Goal: Information Seeking & Learning: Learn about a topic

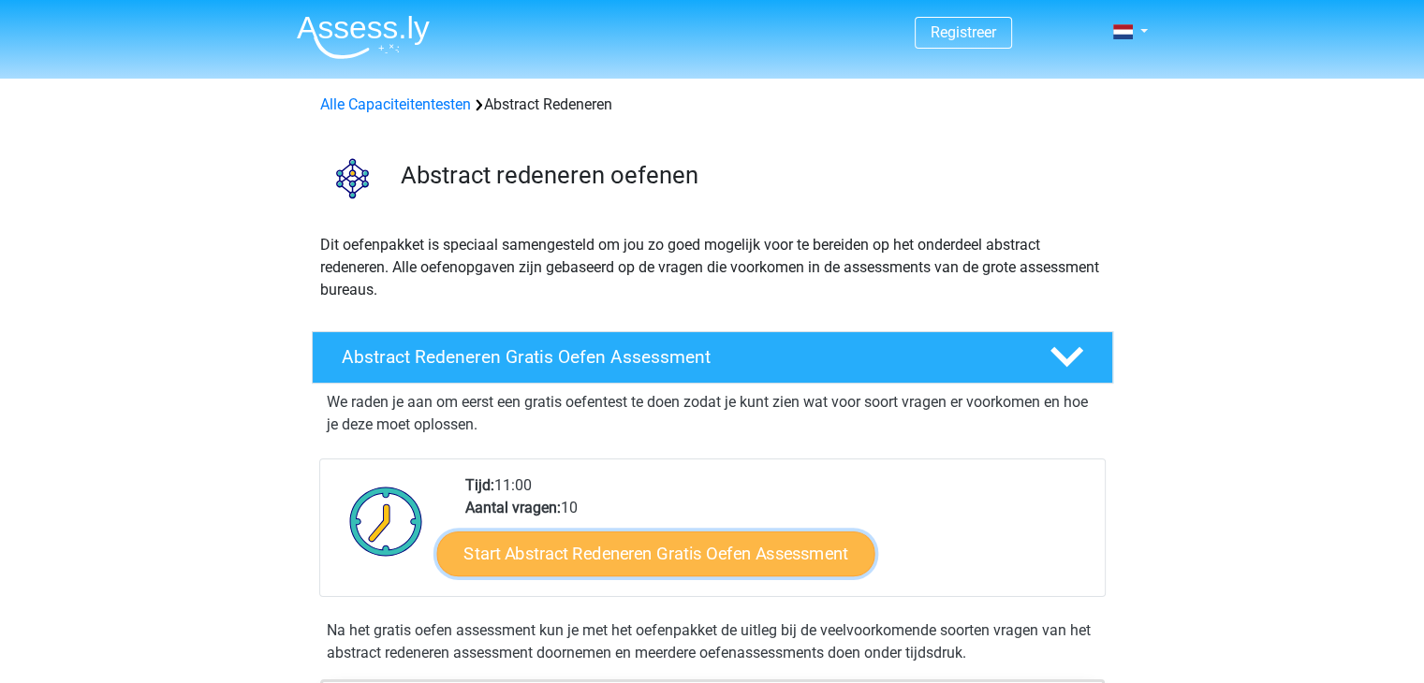
click at [538, 548] on link "Start Abstract Redeneren Gratis Oefen Assessment" at bounding box center [655, 553] width 438 height 45
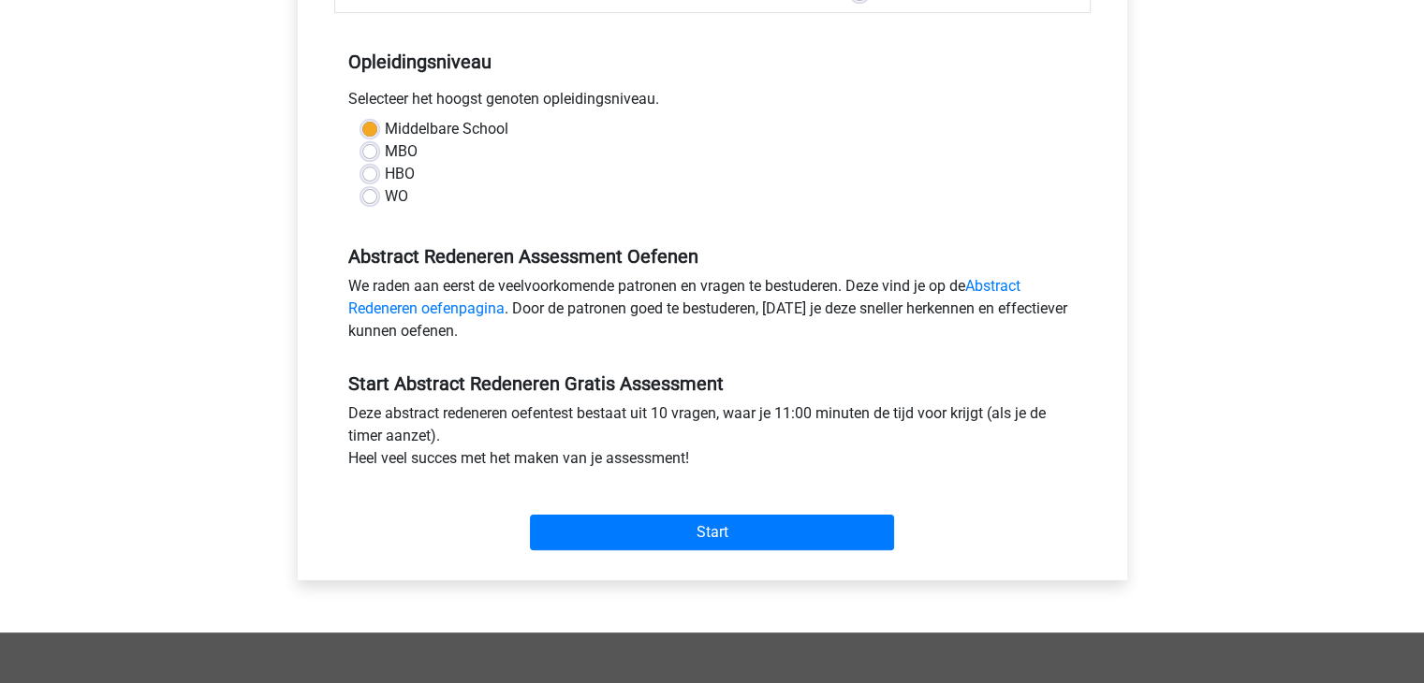
scroll to position [317, 0]
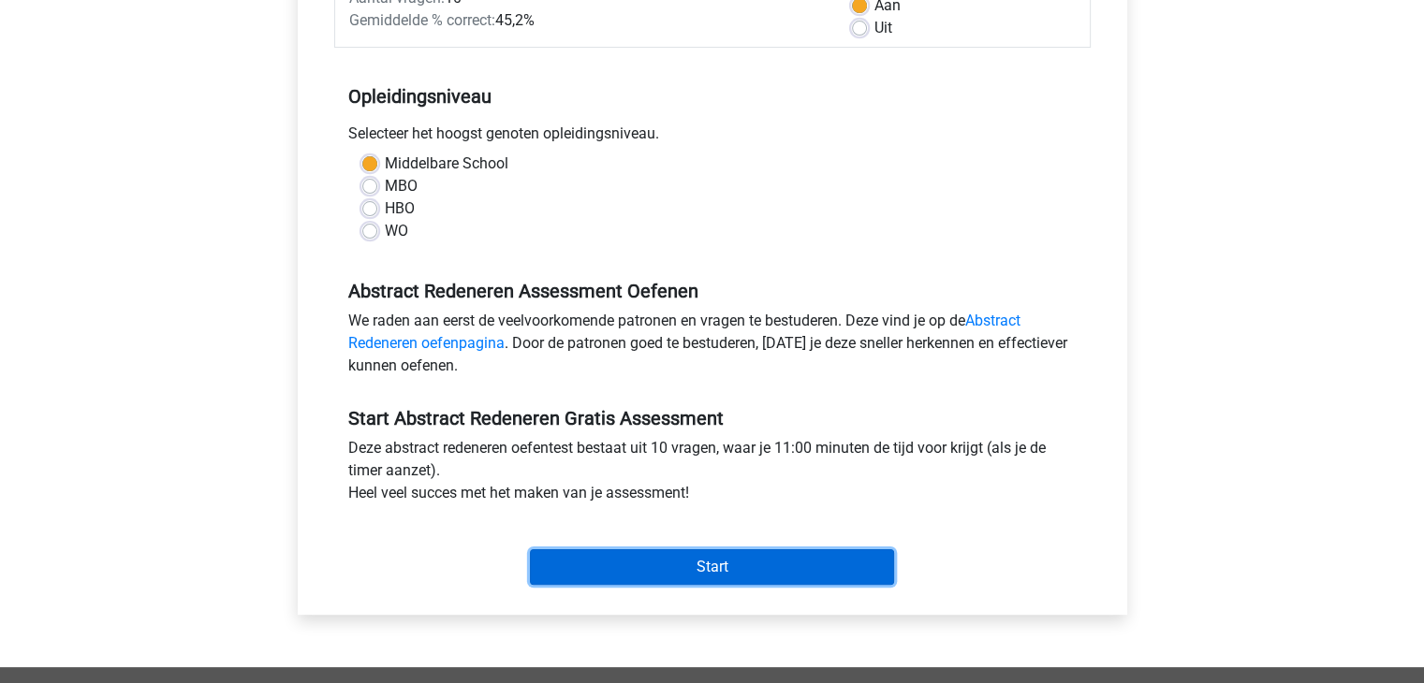
click at [604, 574] on input "Start" at bounding box center [712, 568] width 364 height 36
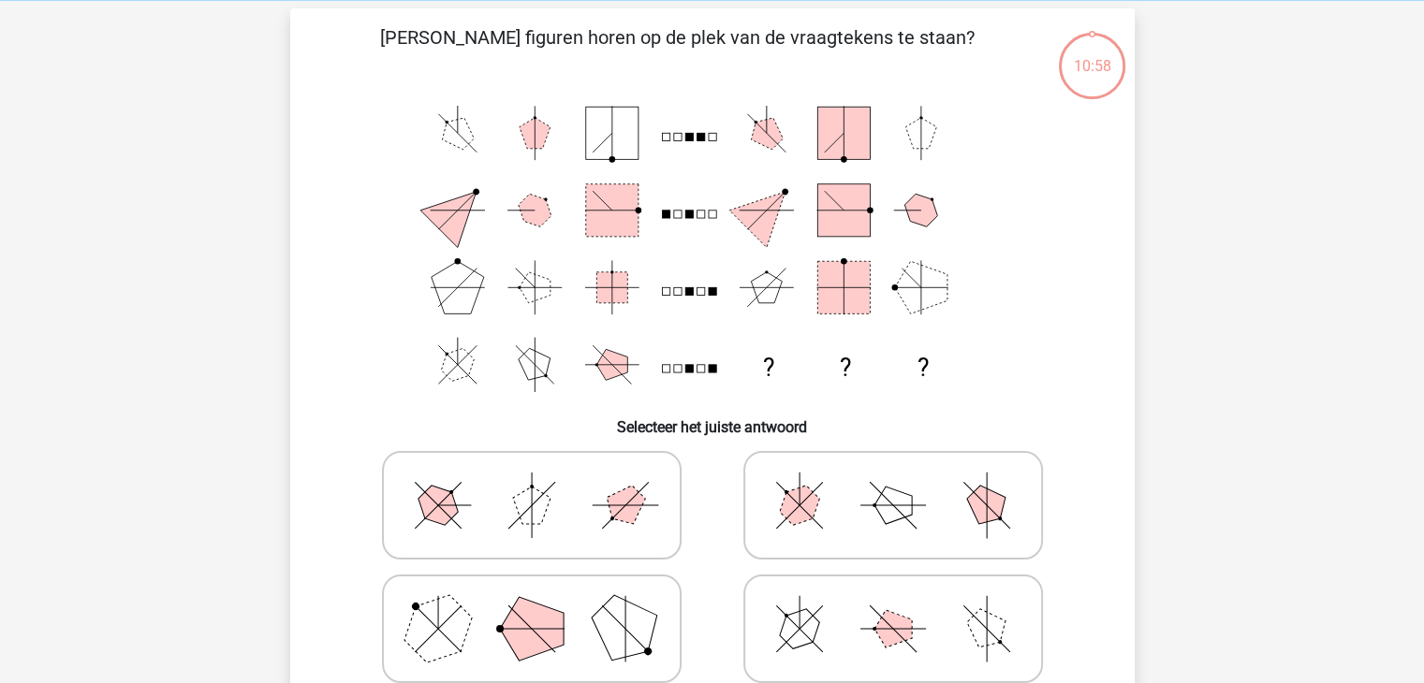
scroll to position [79, 0]
click at [807, 643] on icon at bounding box center [893, 628] width 281 height 94
click at [893, 605] on input "radio" at bounding box center [899, 599] width 12 height 12
radio input "true"
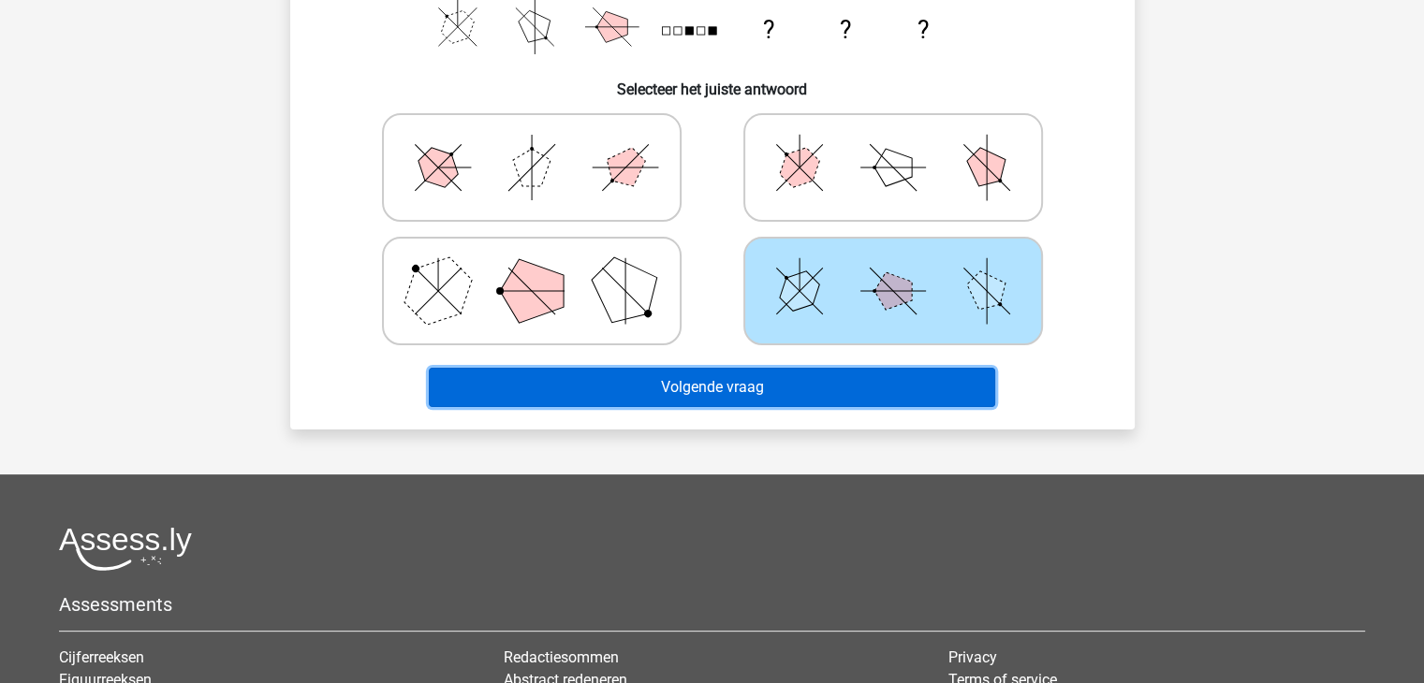
click at [723, 385] on button "Volgende vraag" at bounding box center [712, 387] width 566 height 39
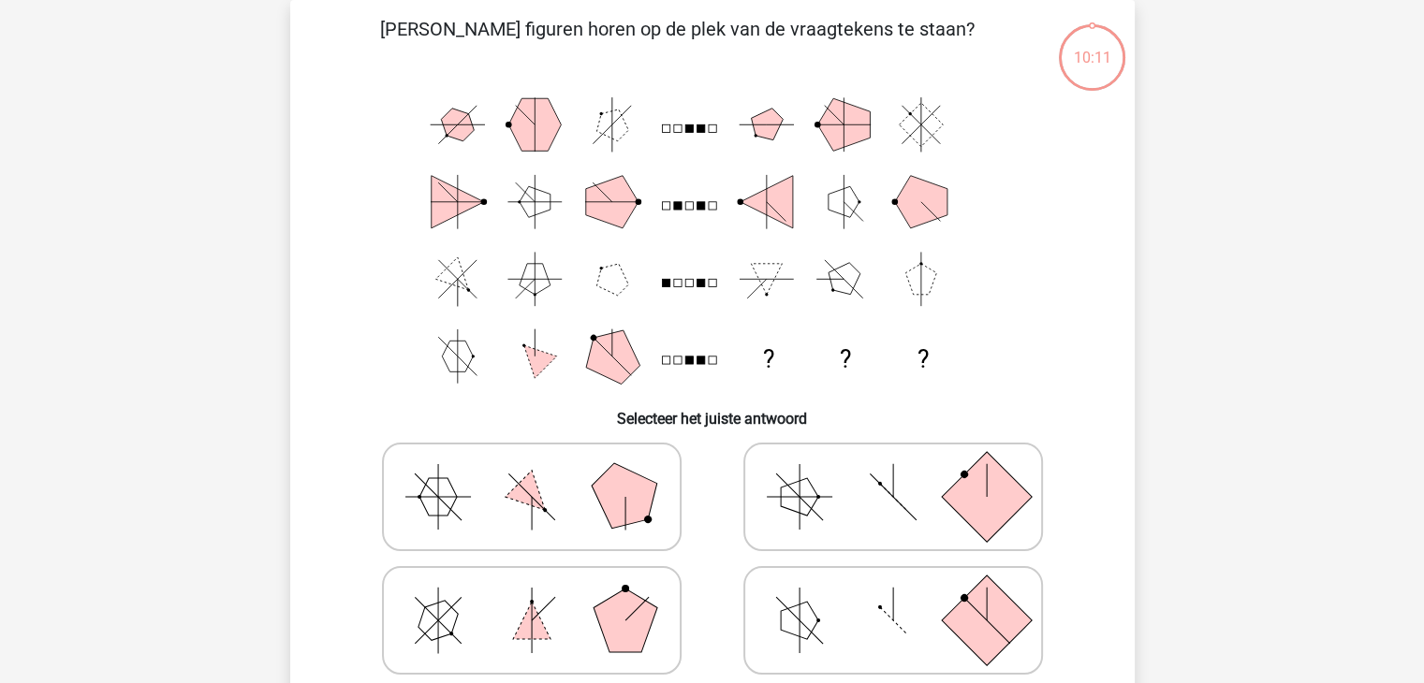
scroll to position [86, 0]
click at [623, 514] on polygon at bounding box center [624, 497] width 90 height 90
click at [544, 474] on input "radio" at bounding box center [538, 468] width 12 height 12
radio input "true"
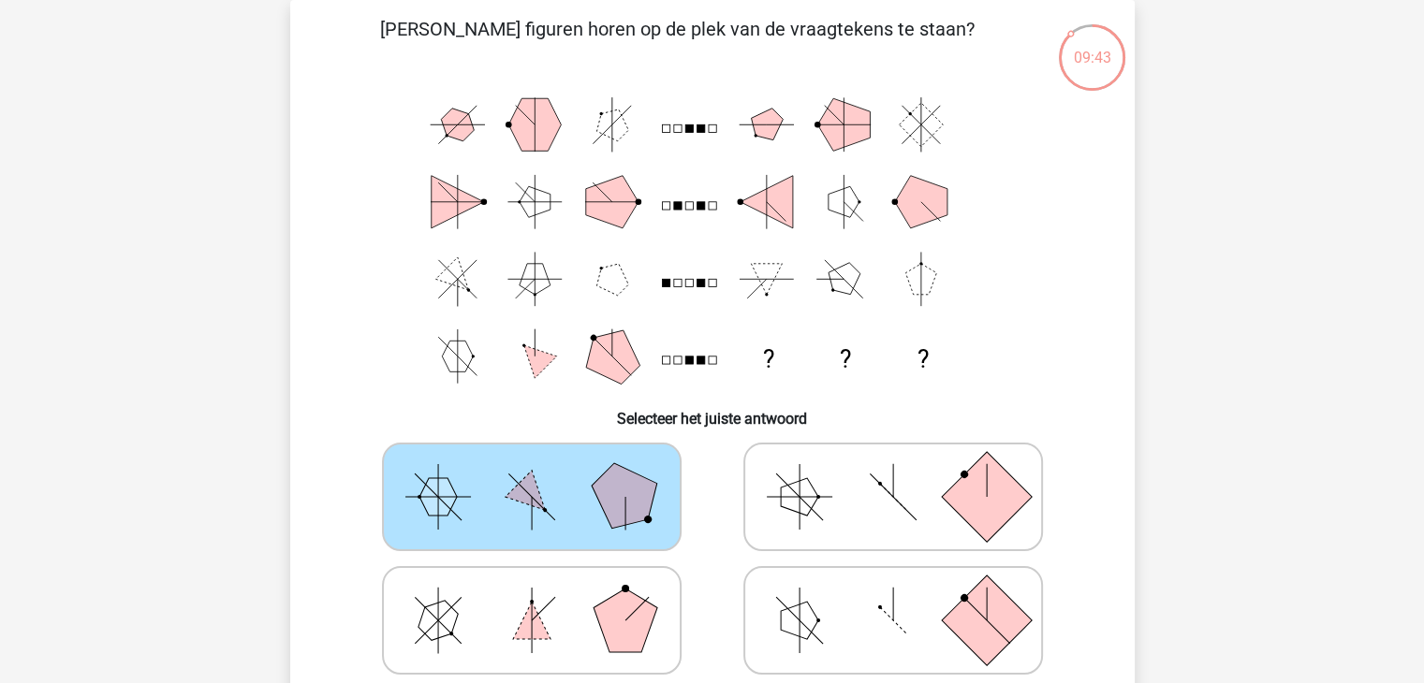
click at [623, 514] on polygon at bounding box center [624, 497] width 90 height 90
click at [544, 474] on input "radio" at bounding box center [538, 468] width 12 height 12
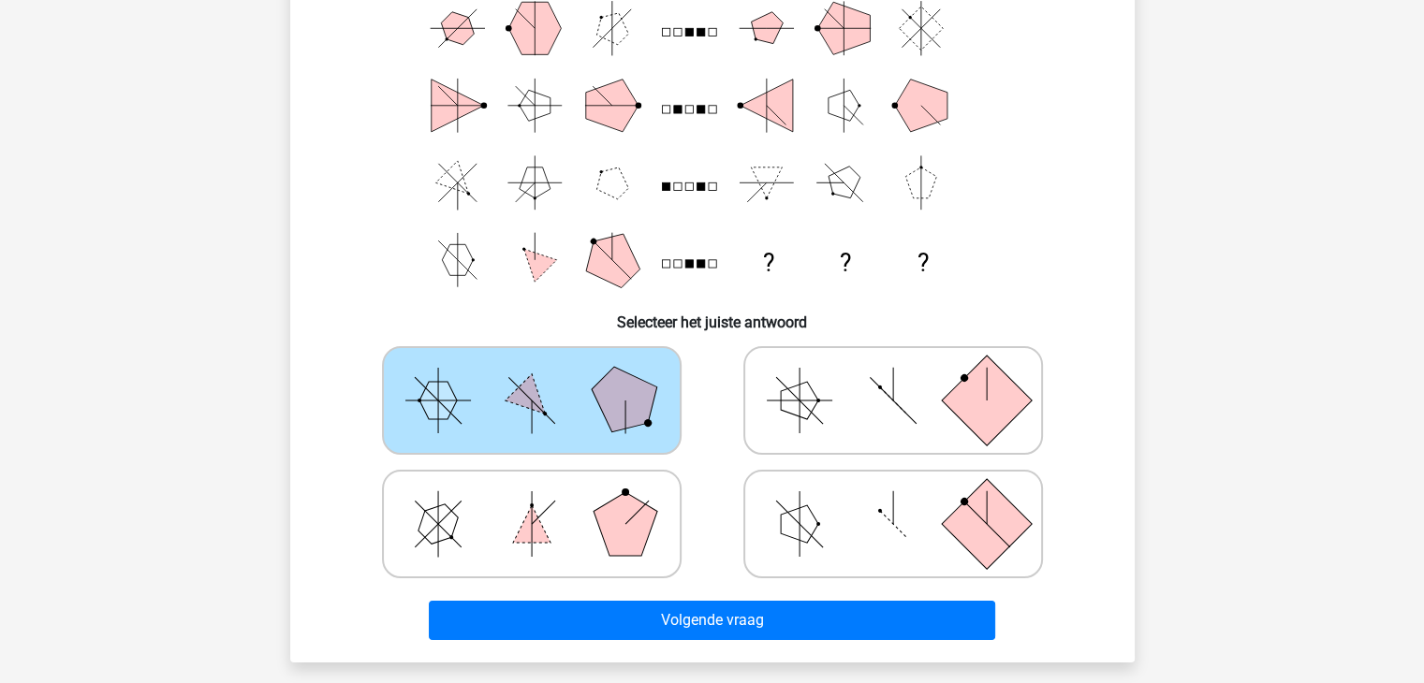
scroll to position [183, 0]
click at [636, 528] on polygon at bounding box center [626, 523] width 64 height 64
click at [544, 500] on input "radio" at bounding box center [538, 494] width 12 height 12
radio input "true"
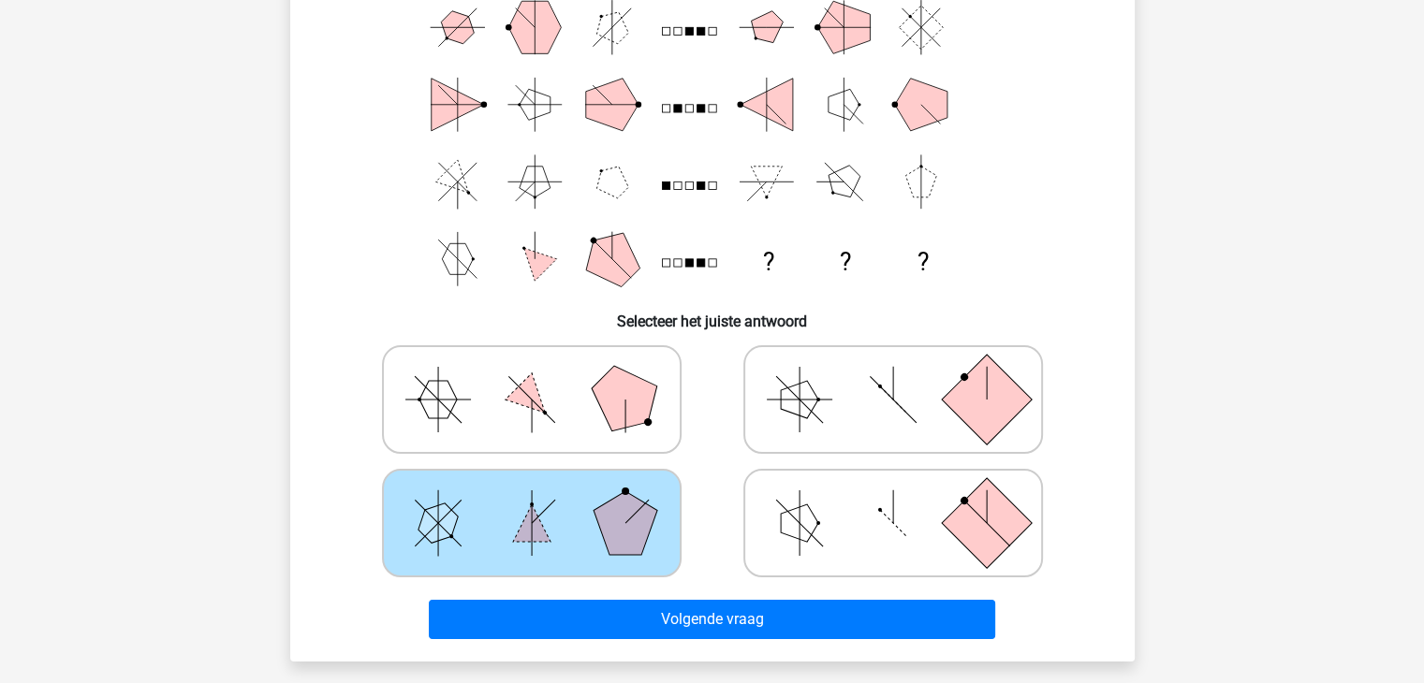
click at [691, 596] on div "Volgende vraag" at bounding box center [712, 616] width 784 height 62
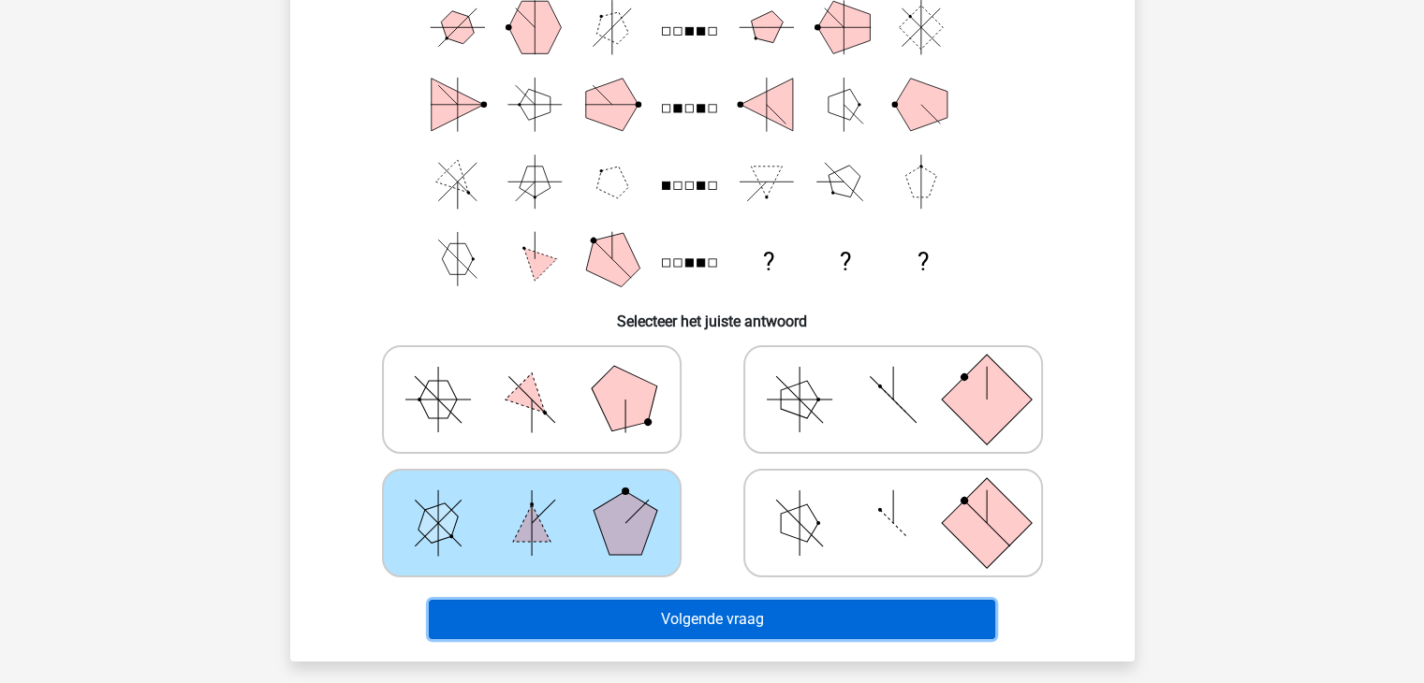
click at [693, 620] on button "Volgende vraag" at bounding box center [712, 619] width 566 height 39
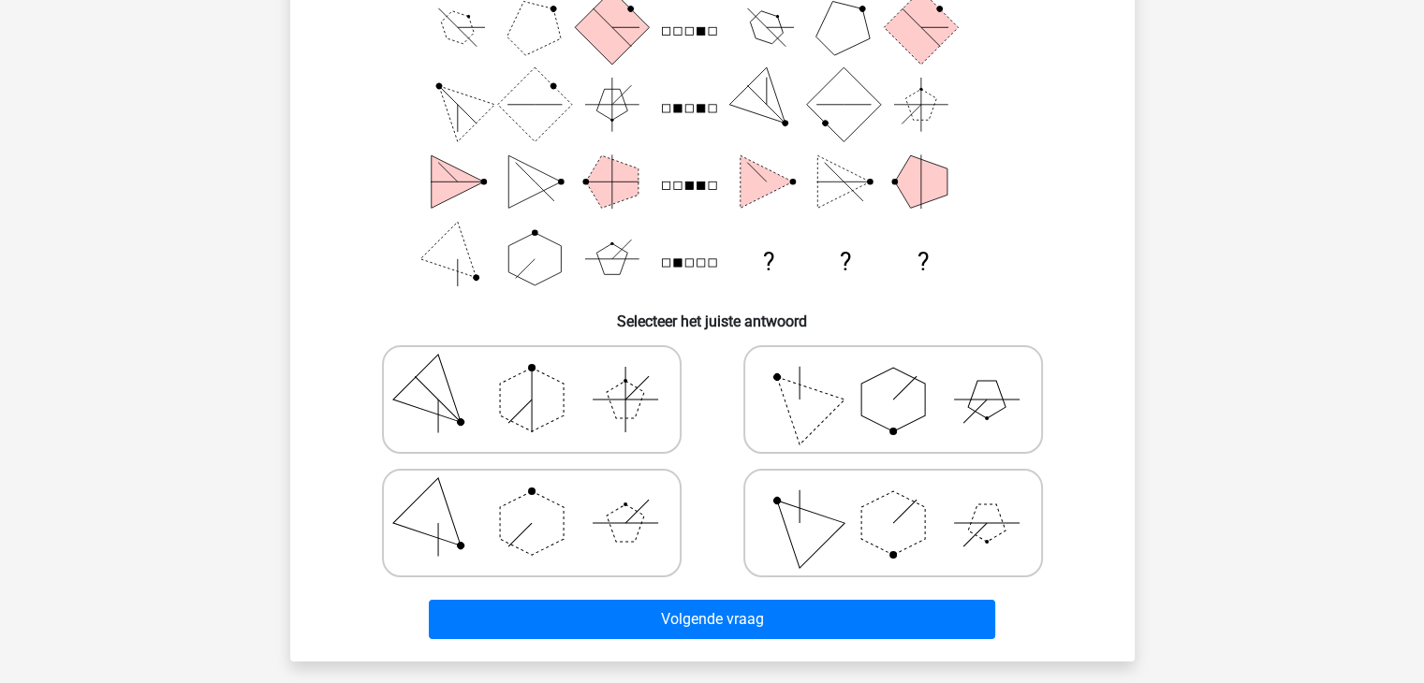
scroll to position [86, 0]
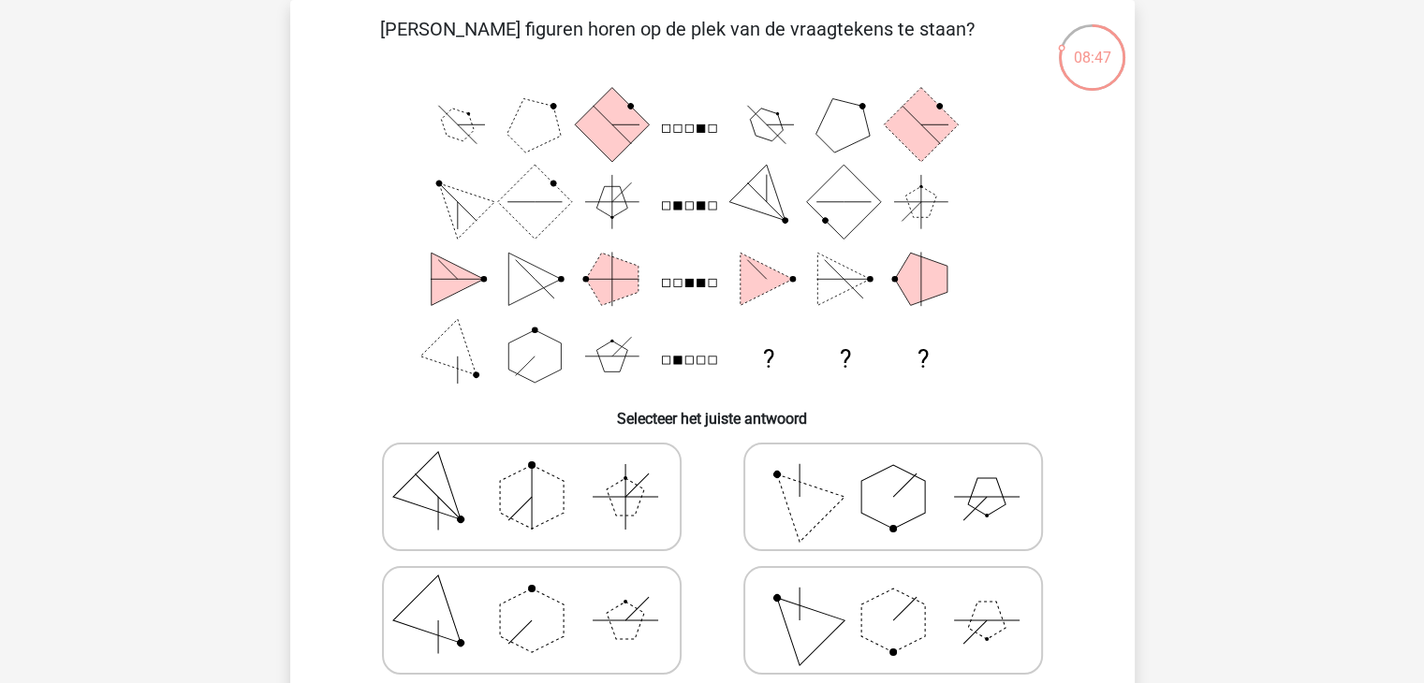
click at [820, 495] on polygon at bounding box center [799, 497] width 90 height 90
click at [893, 474] on input "radio" at bounding box center [899, 468] width 12 height 12
radio input "true"
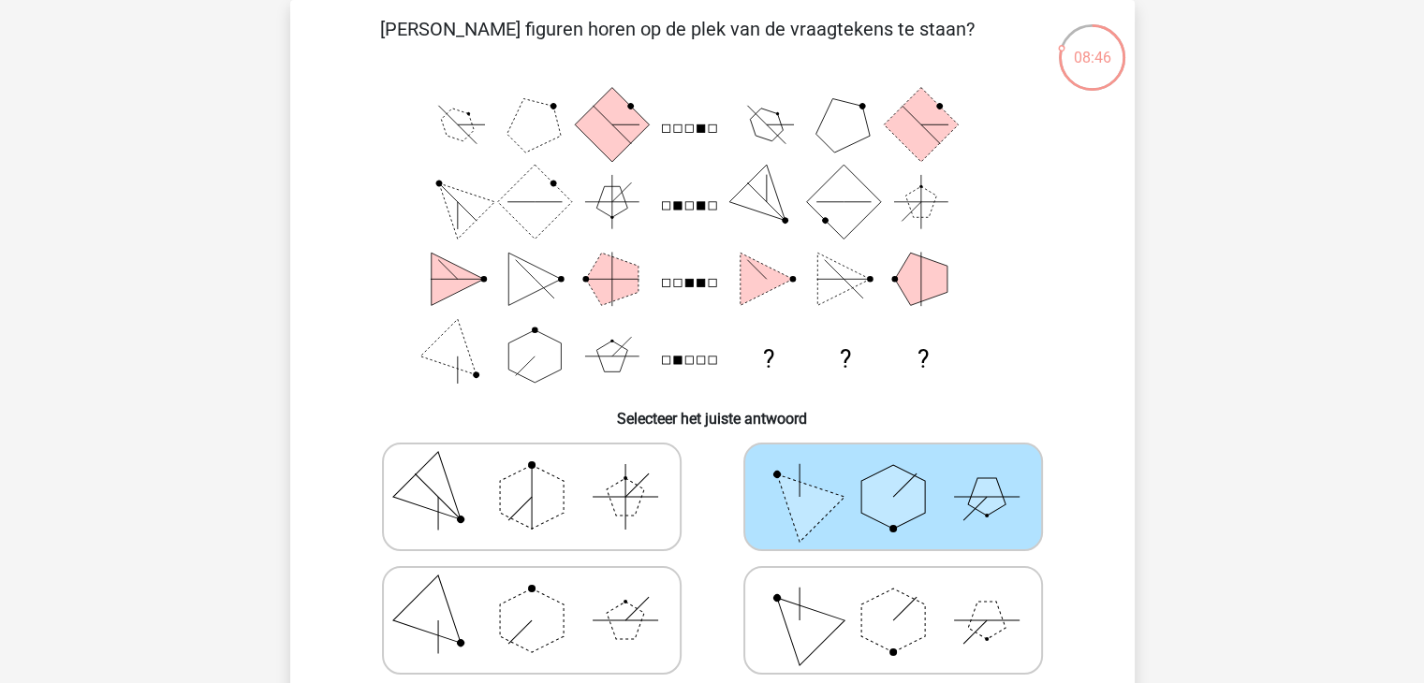
scroll to position [403, 0]
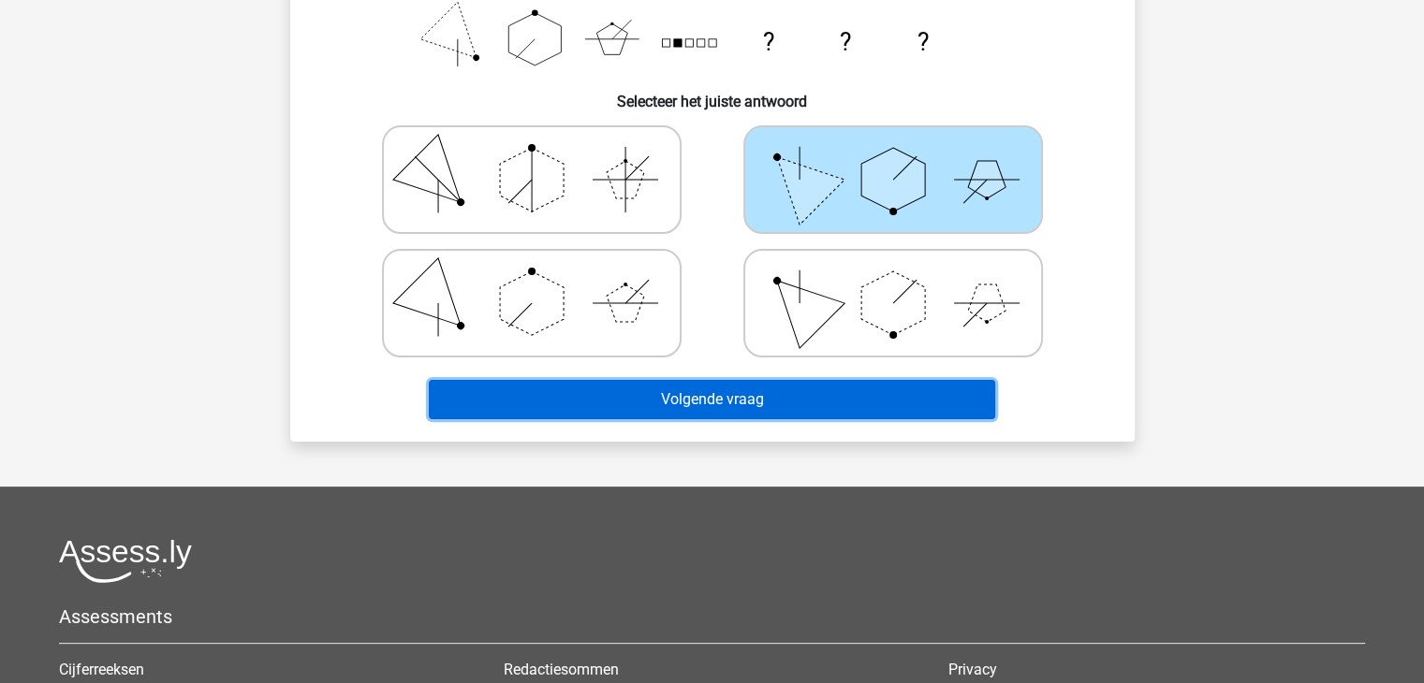
click at [740, 399] on button "Volgende vraag" at bounding box center [712, 399] width 566 height 39
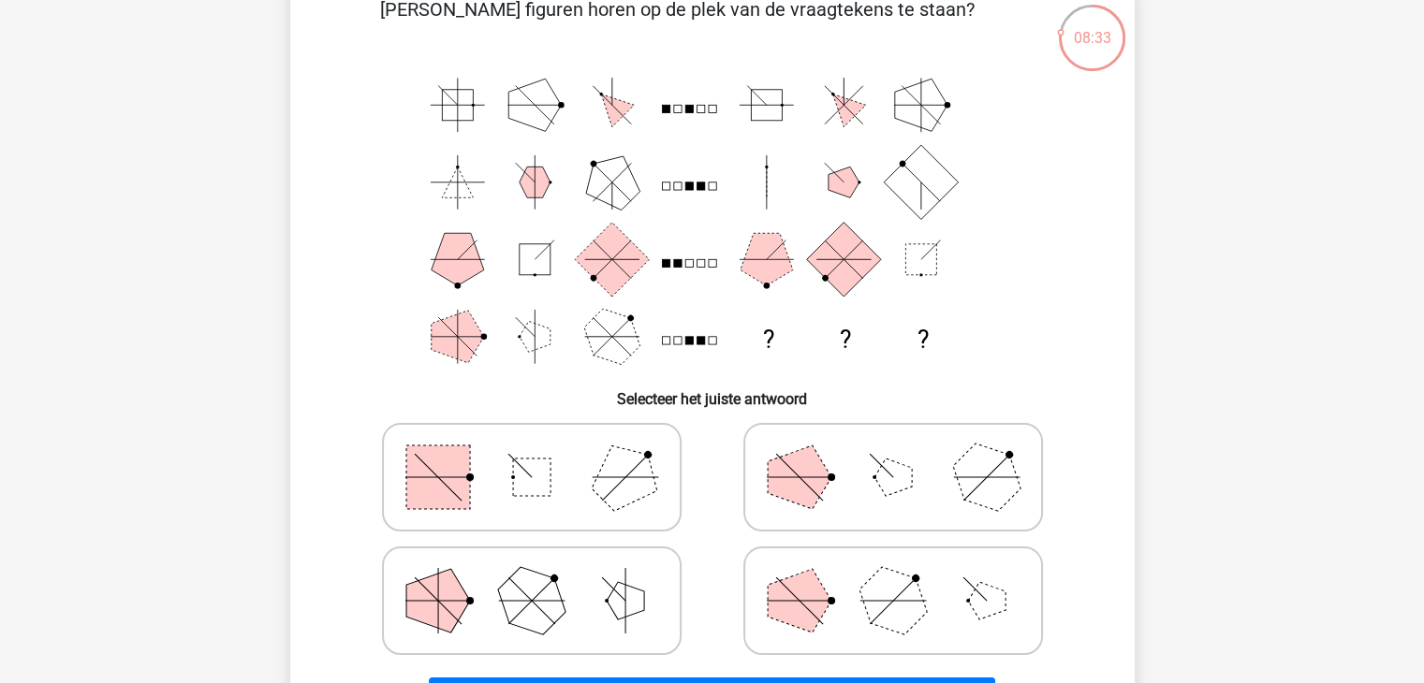
scroll to position [107, 0]
click at [771, 447] on icon at bounding box center [893, 477] width 281 height 94
click at [893, 447] on input "radio" at bounding box center [899, 447] width 12 height 12
radio input "true"
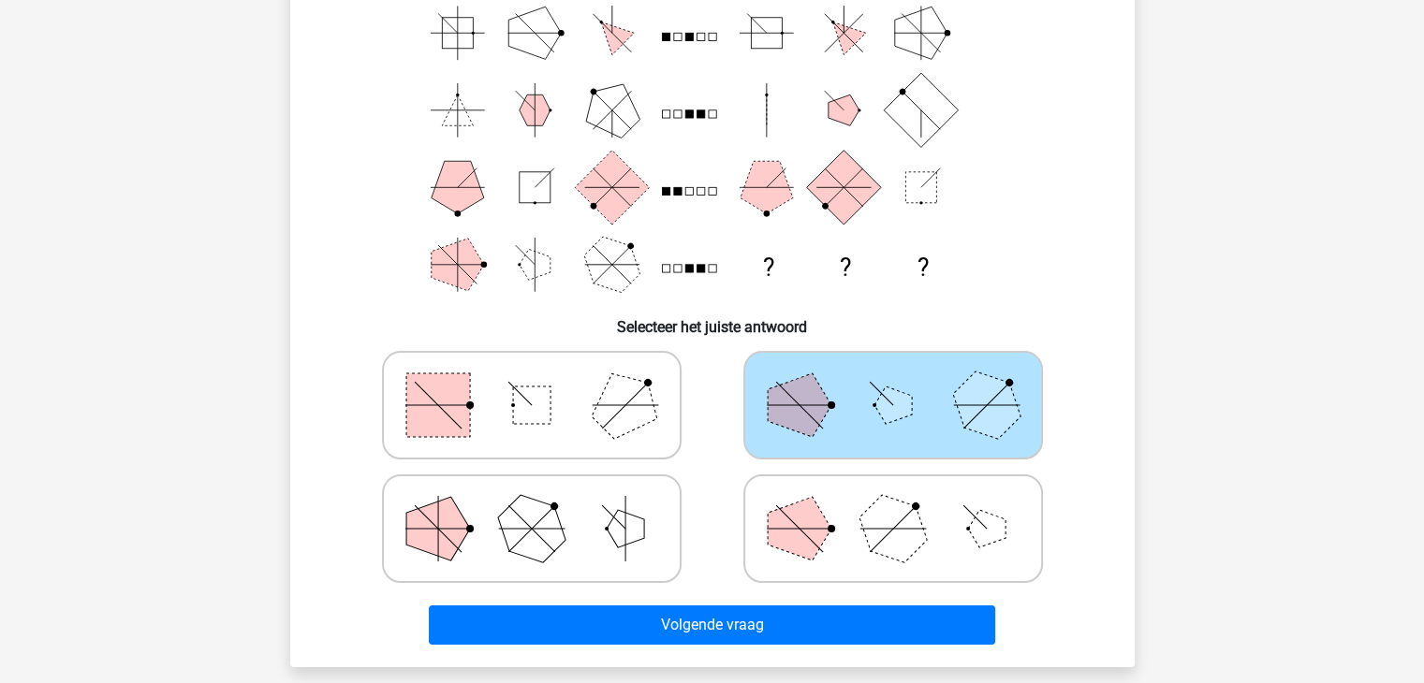
scroll to position [177, 0]
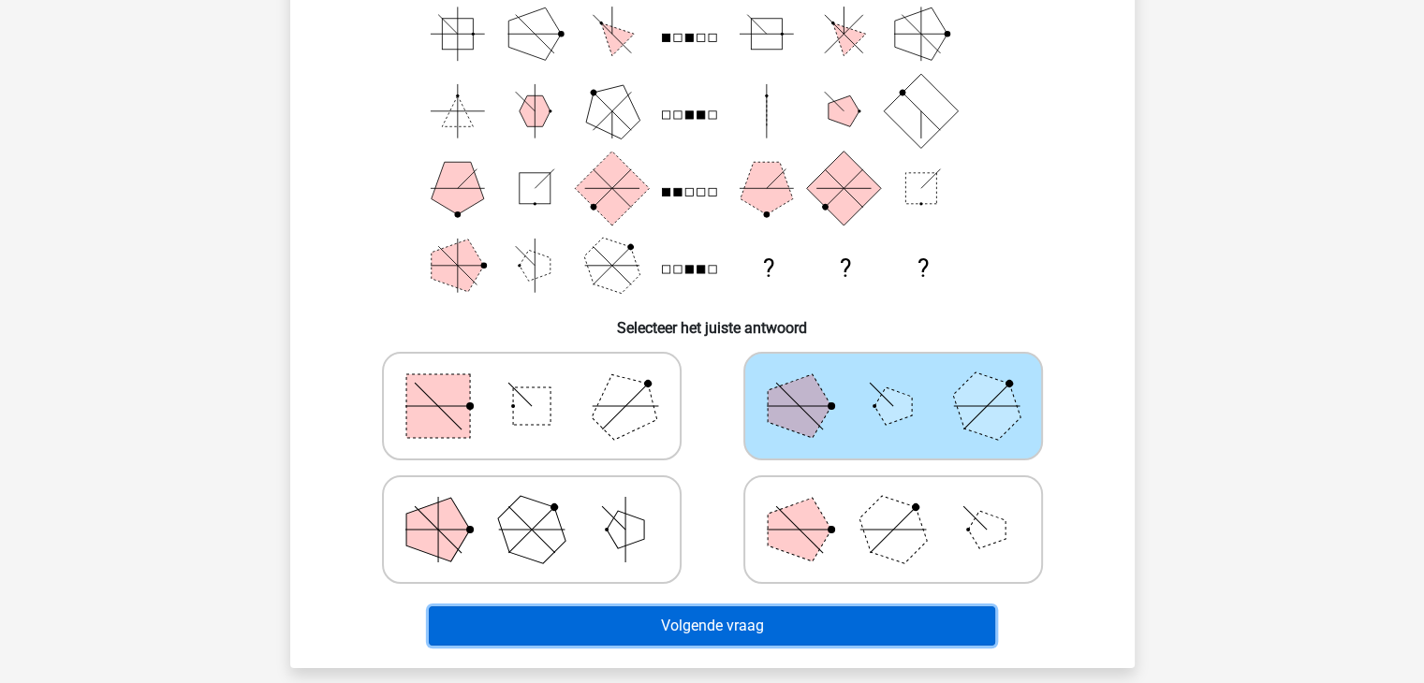
click at [809, 628] on button "Volgende vraag" at bounding box center [712, 626] width 566 height 39
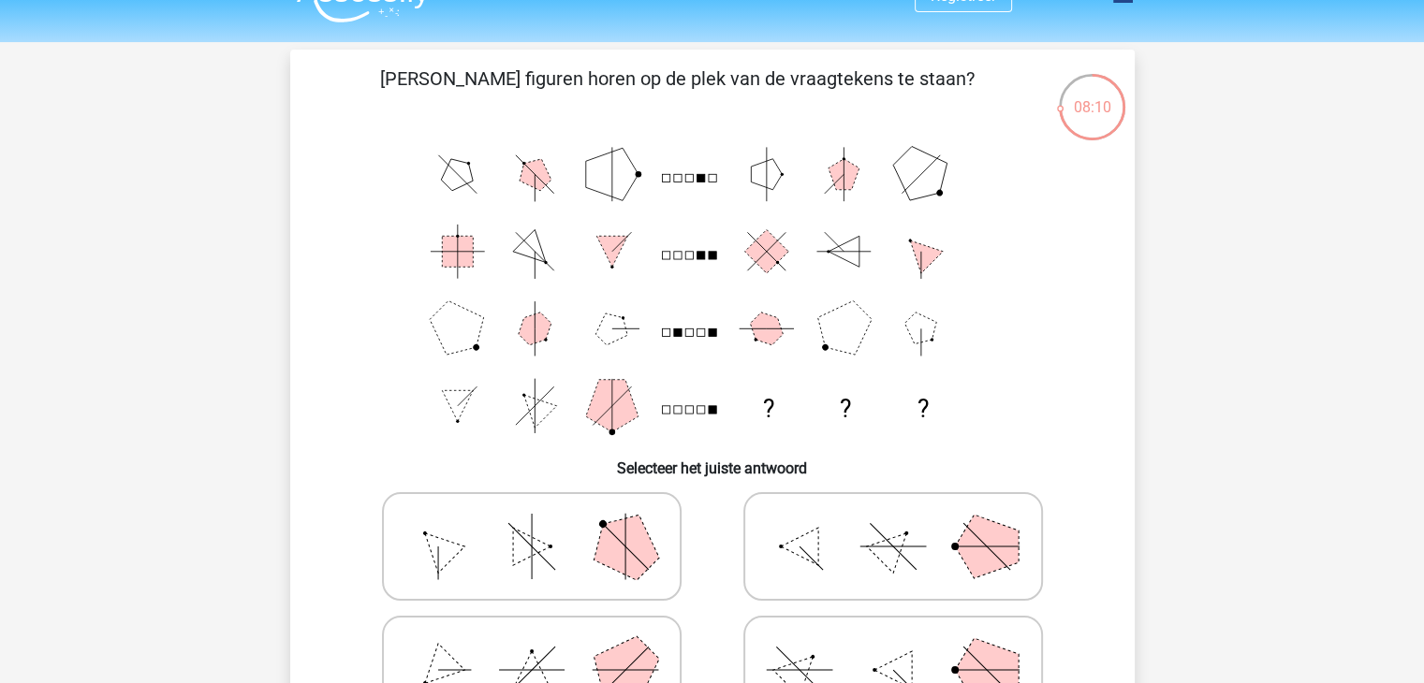
scroll to position [49, 0]
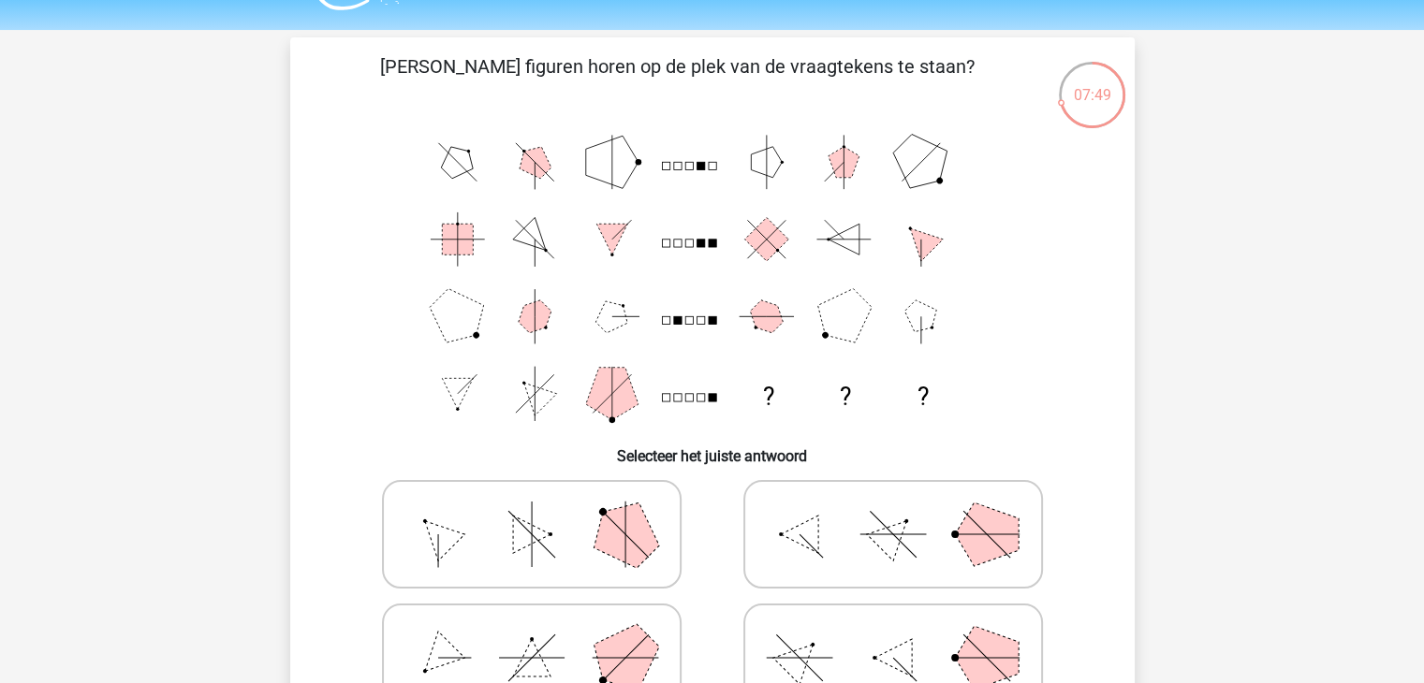
click at [591, 553] on icon at bounding box center [531, 535] width 281 height 94
click at [544, 511] on input "radio" at bounding box center [538, 505] width 12 height 12
radio input "true"
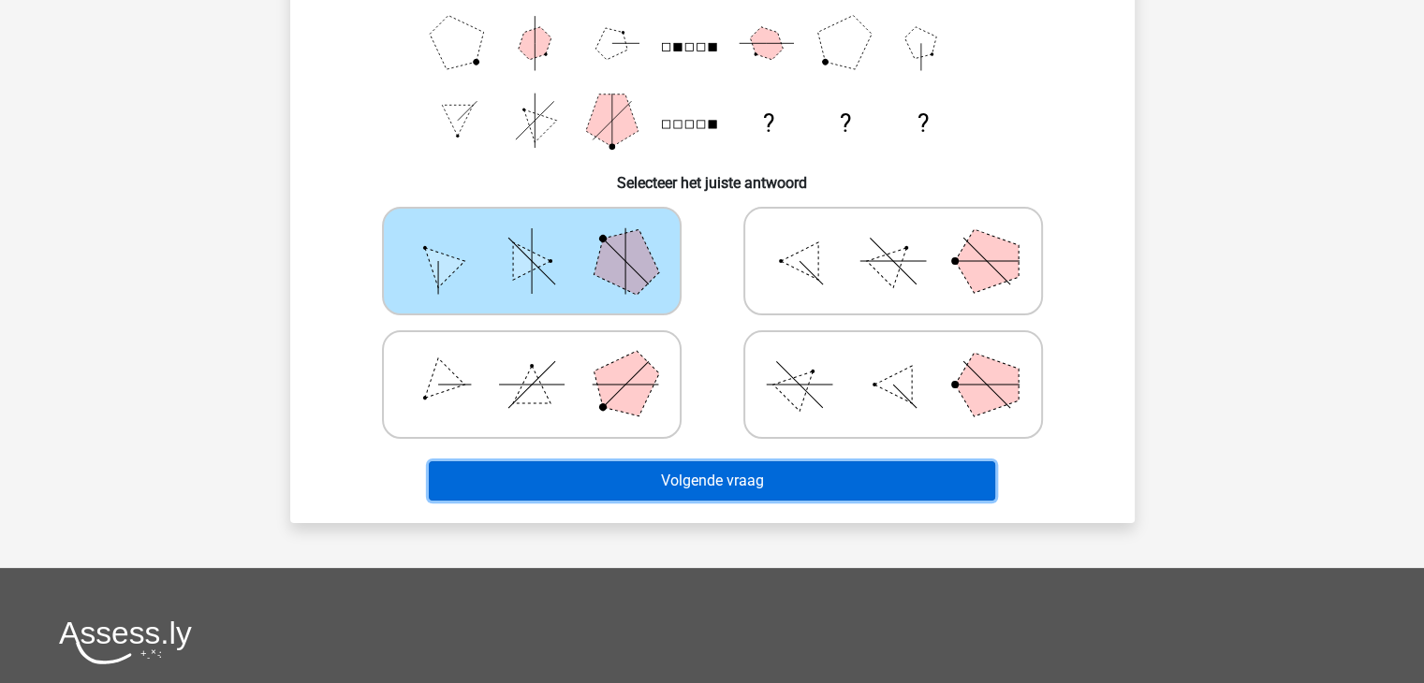
click at [608, 488] on button "Volgende vraag" at bounding box center [712, 481] width 566 height 39
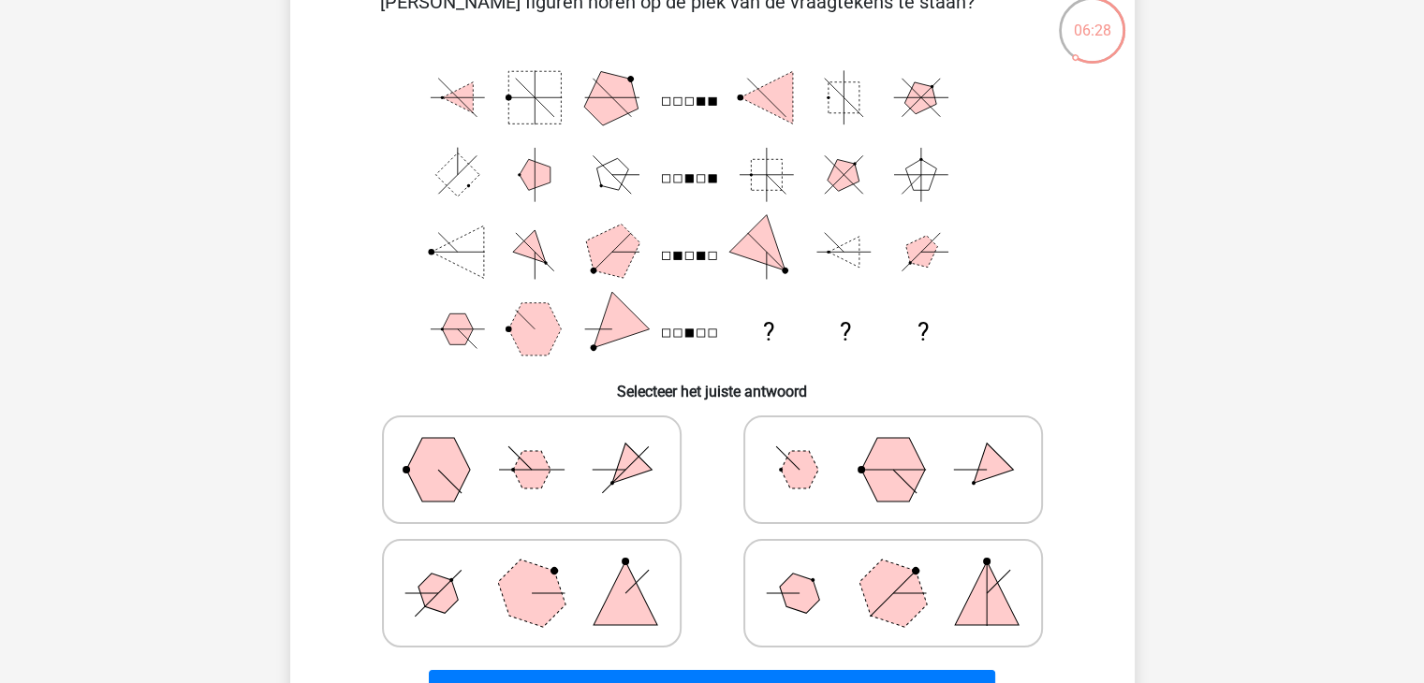
scroll to position [114, 0]
click at [486, 502] on icon at bounding box center [531, 469] width 281 height 94
click at [532, 446] on input "radio" at bounding box center [538, 439] width 12 height 12
radio input "true"
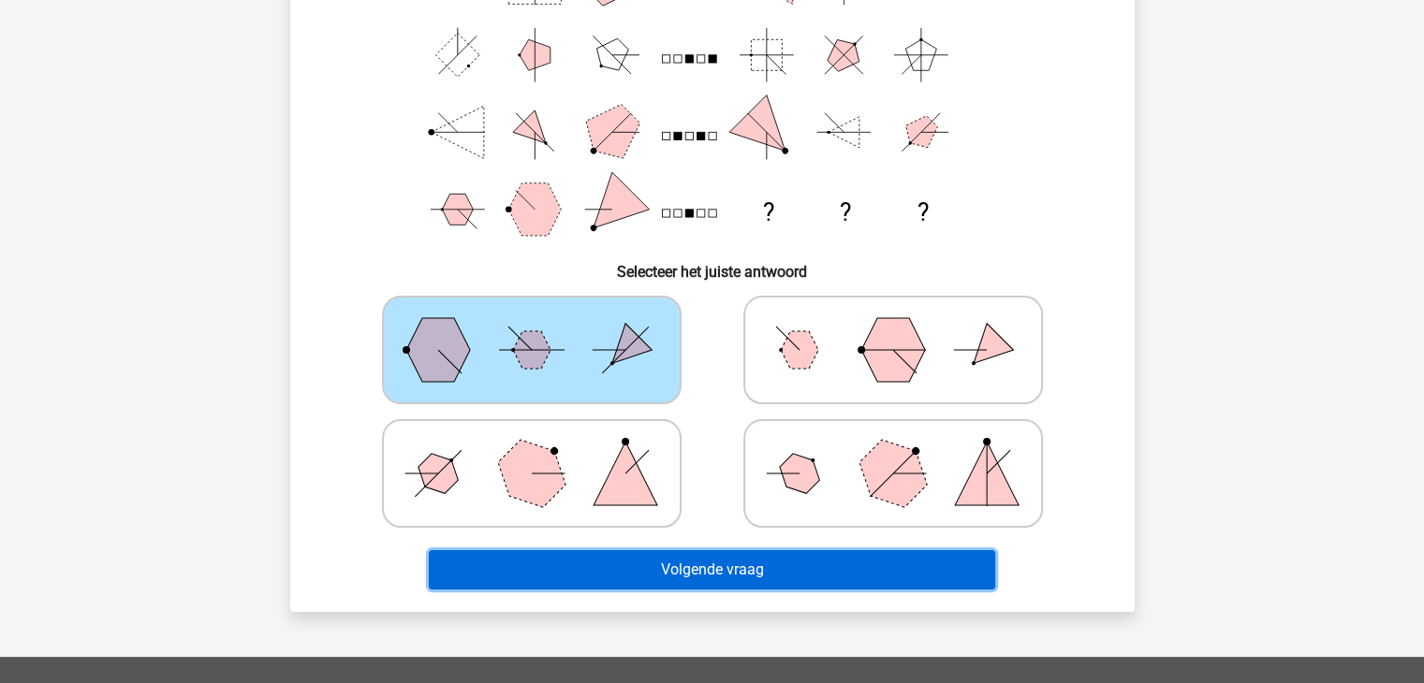
click at [562, 574] on button "Volgende vraag" at bounding box center [712, 569] width 566 height 39
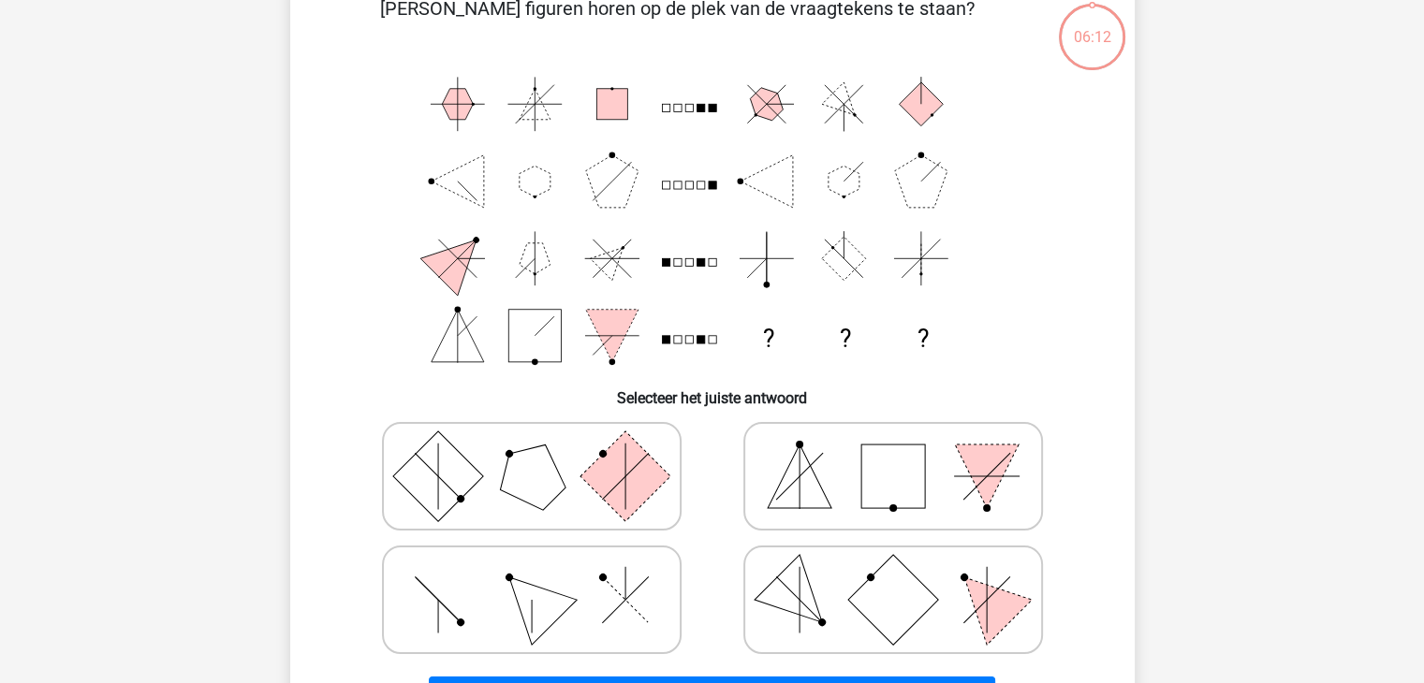
scroll to position [86, 0]
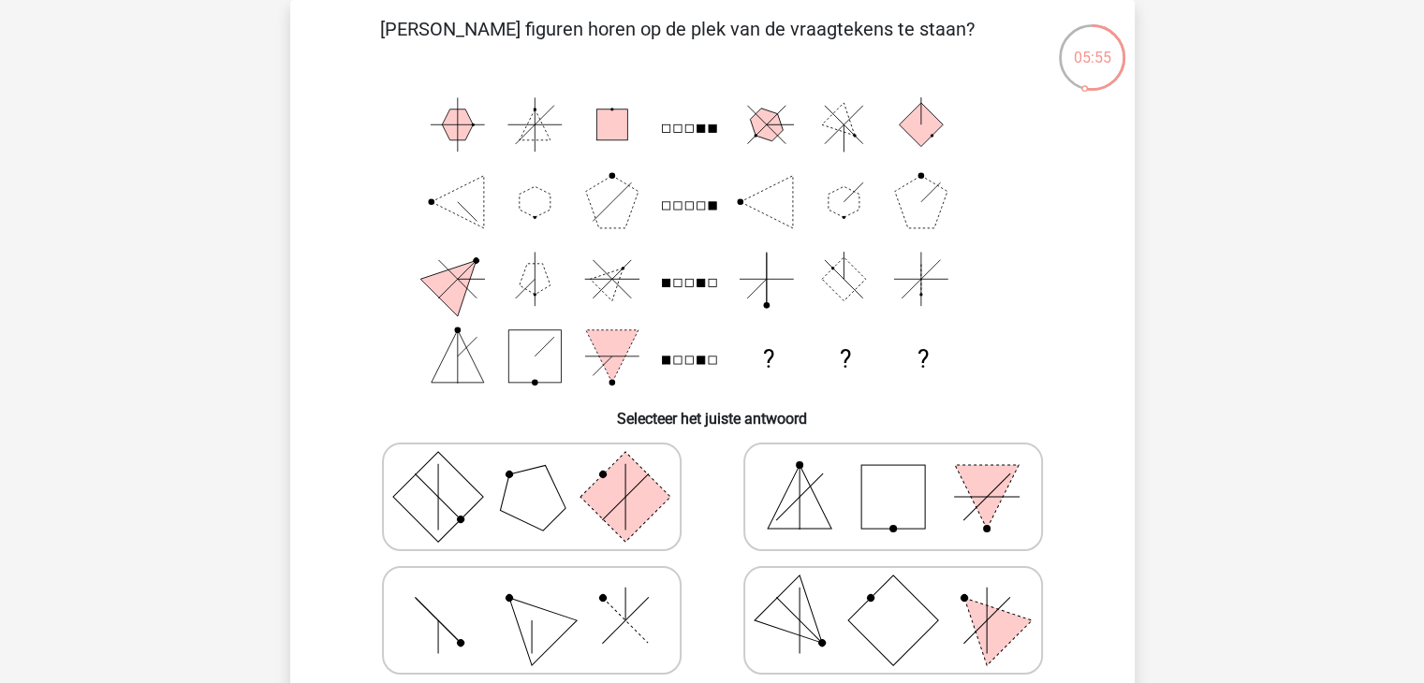
click at [550, 608] on icon at bounding box center [531, 621] width 281 height 94
click at [544, 597] on input "radio" at bounding box center [538, 591] width 12 height 12
radio input "true"
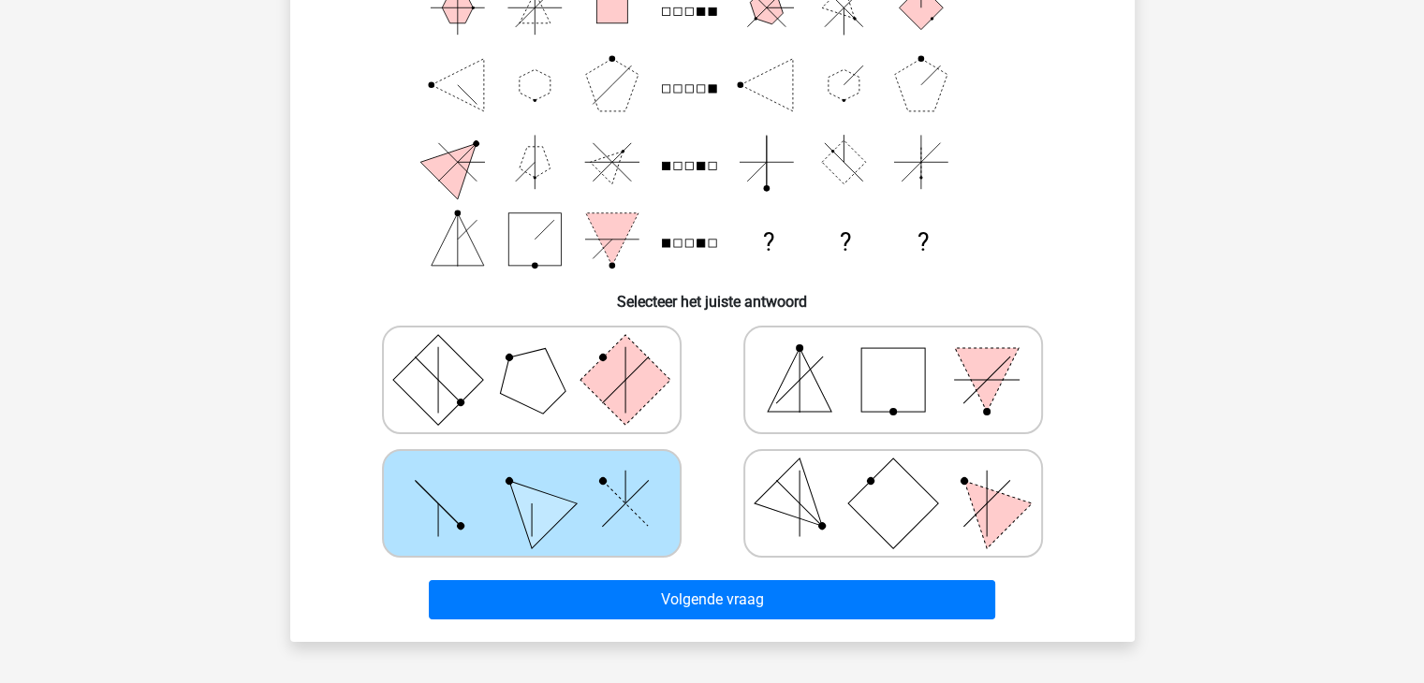
scroll to position [204, 0]
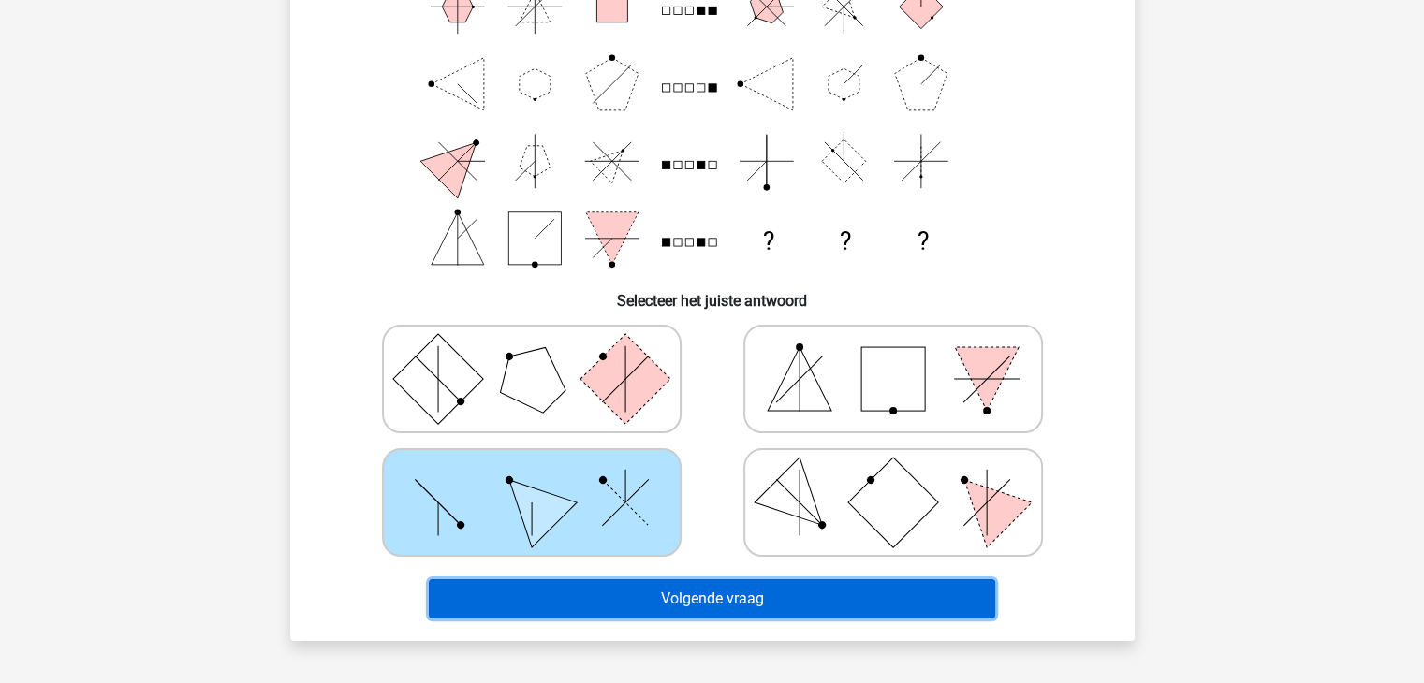
drag, startPoint x: 550, startPoint y: 608, endPoint x: 508, endPoint y: 587, distance: 46.5
click at [508, 587] on button "Volgende vraag" at bounding box center [712, 598] width 566 height 39
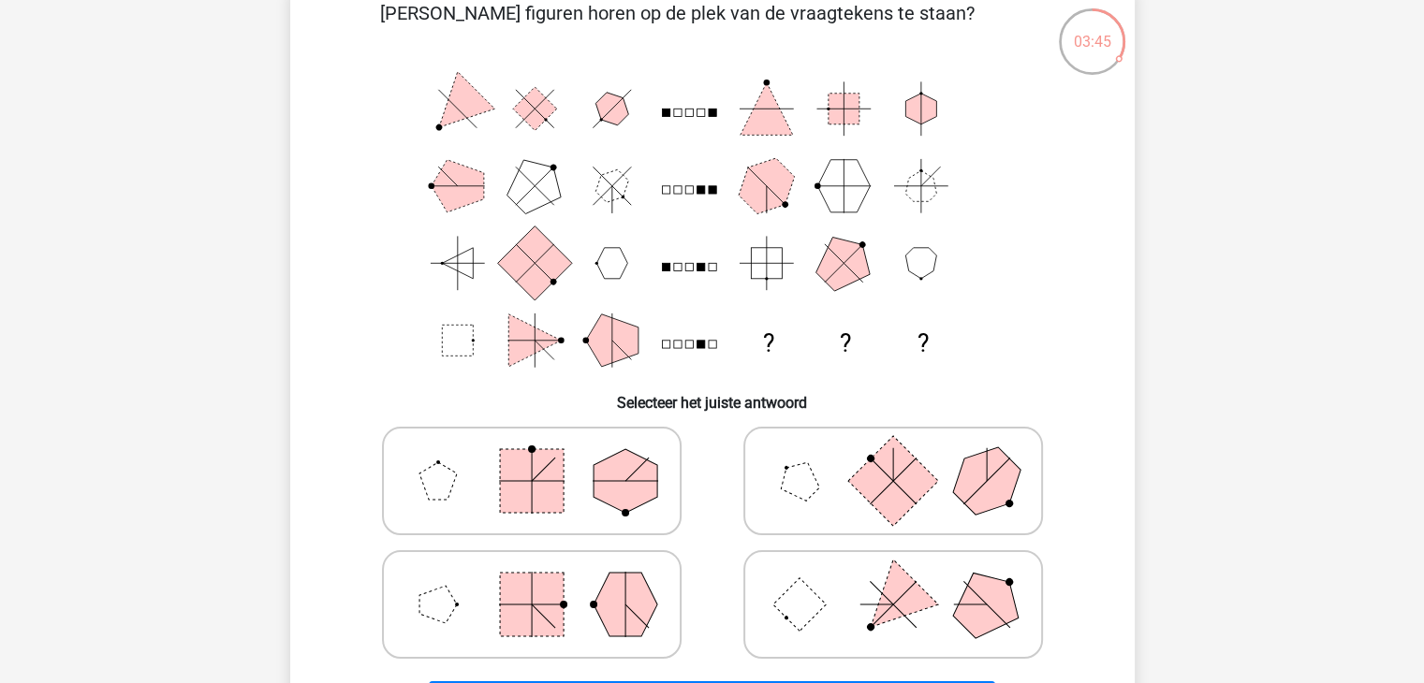
scroll to position [113, 0]
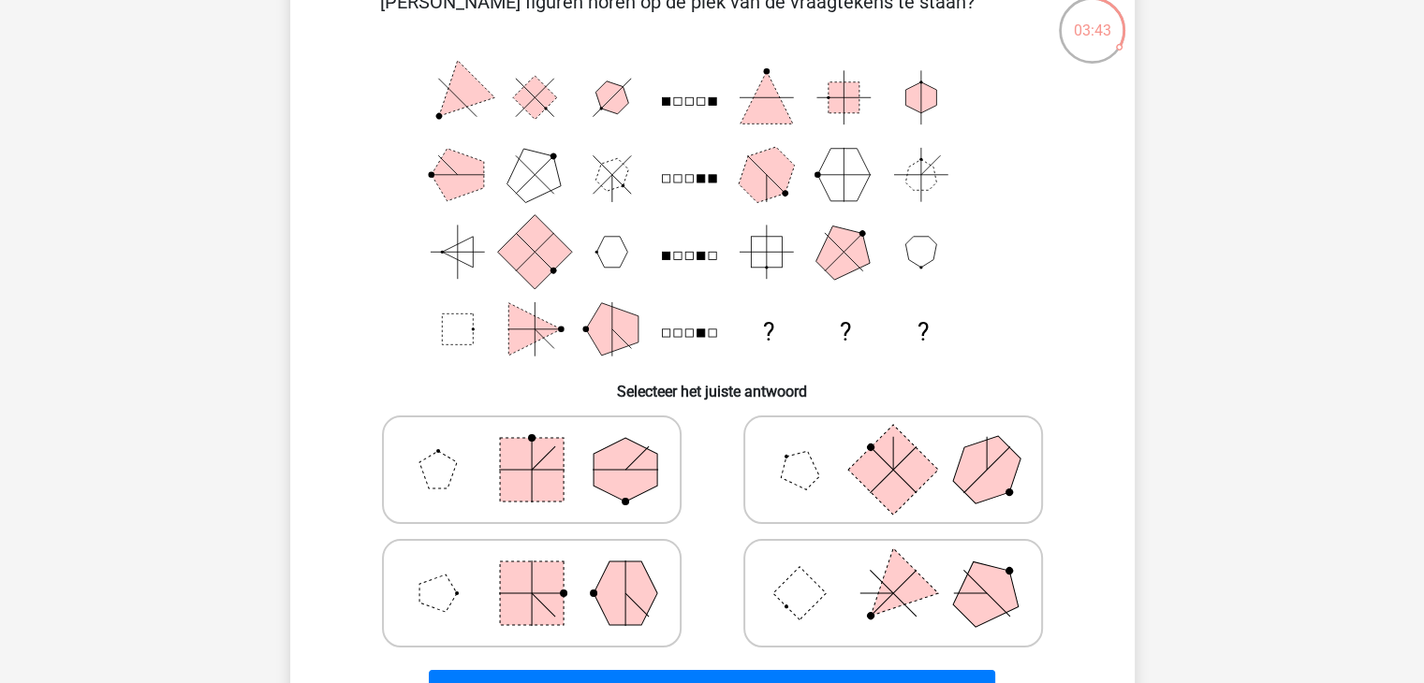
click at [806, 581] on rect at bounding box center [798, 593] width 53 height 53
click at [893, 570] on input "radio" at bounding box center [899, 564] width 12 height 12
radio input "true"
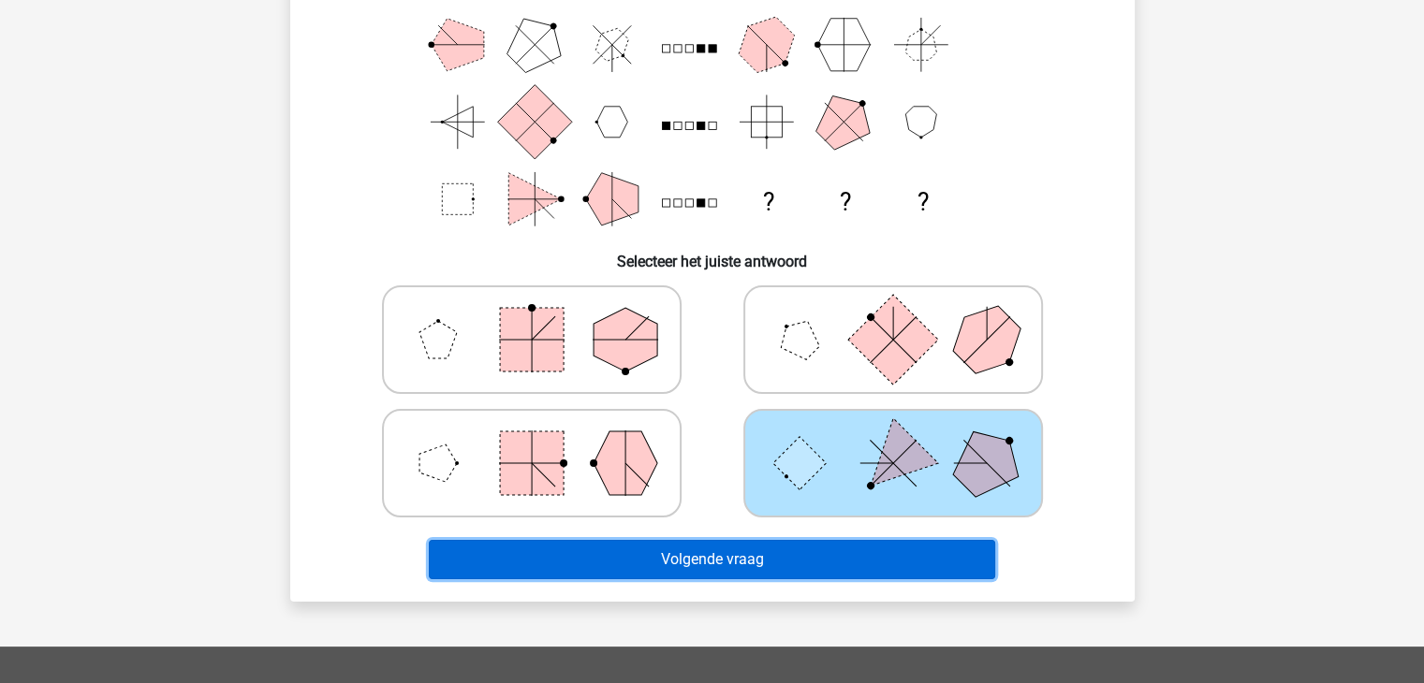
click at [780, 548] on button "Volgende vraag" at bounding box center [712, 559] width 566 height 39
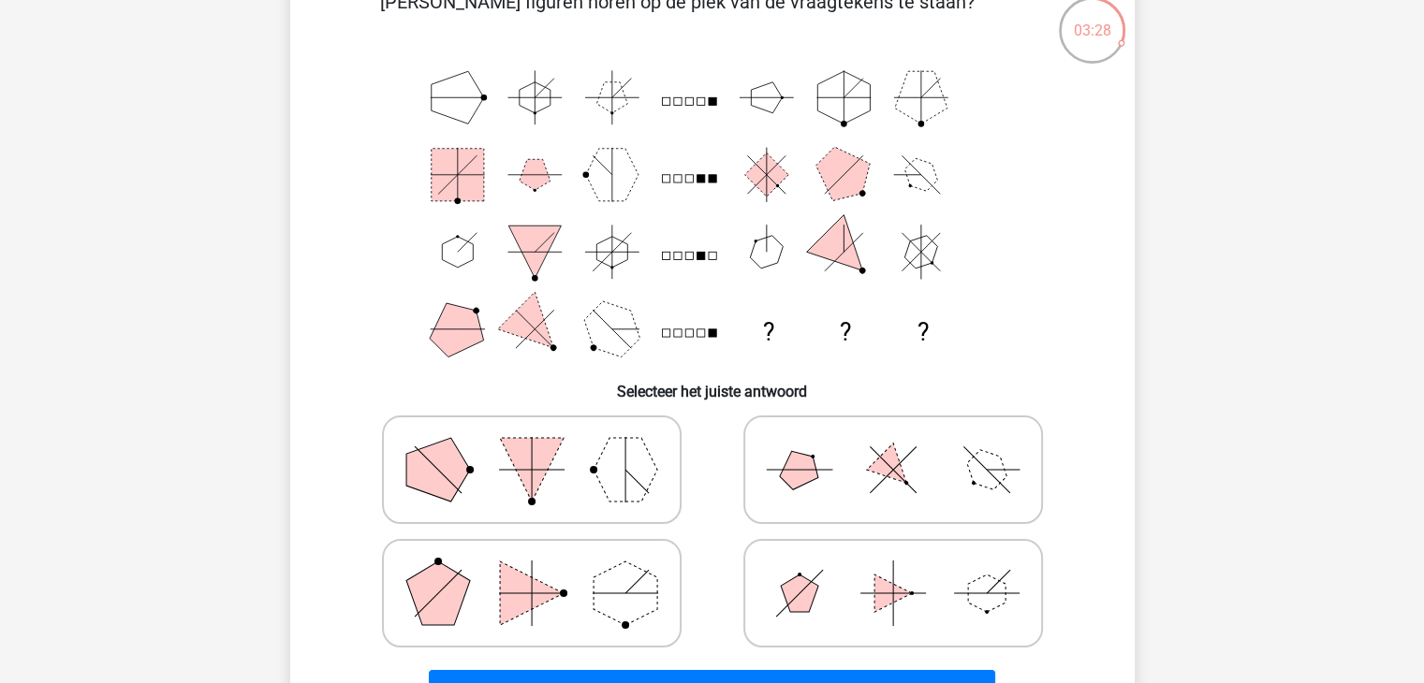
scroll to position [112, 0]
click at [804, 450] on icon at bounding box center [893, 471] width 281 height 94
click at [893, 447] on input "radio" at bounding box center [899, 441] width 12 height 12
radio input "true"
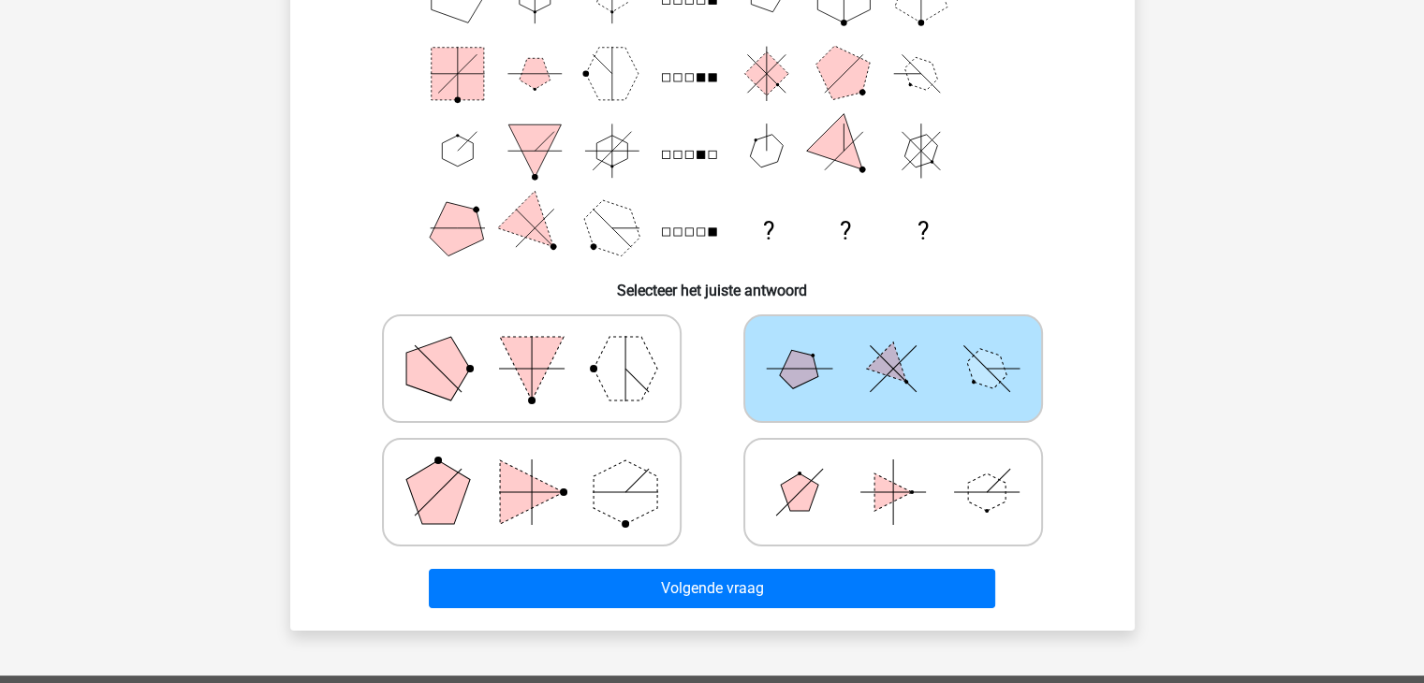
scroll to position [213, 0]
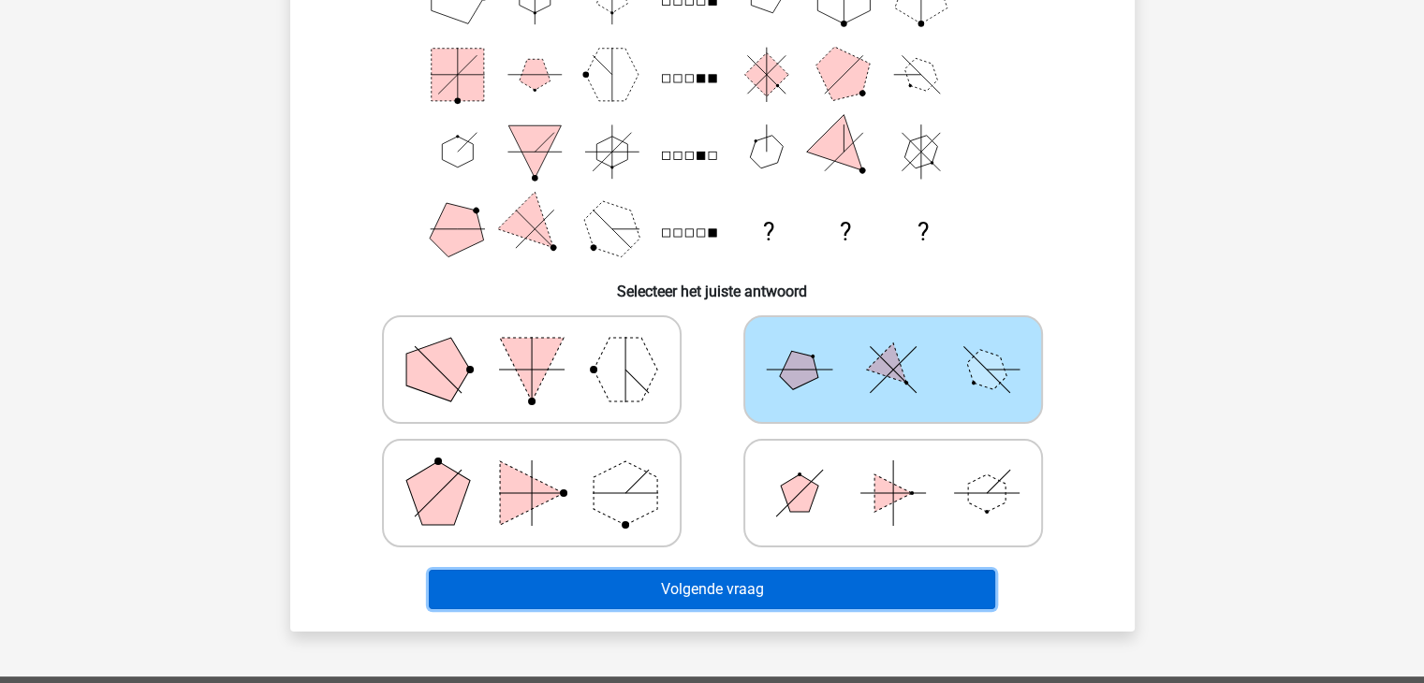
click at [807, 570] on button "Volgende vraag" at bounding box center [712, 589] width 566 height 39
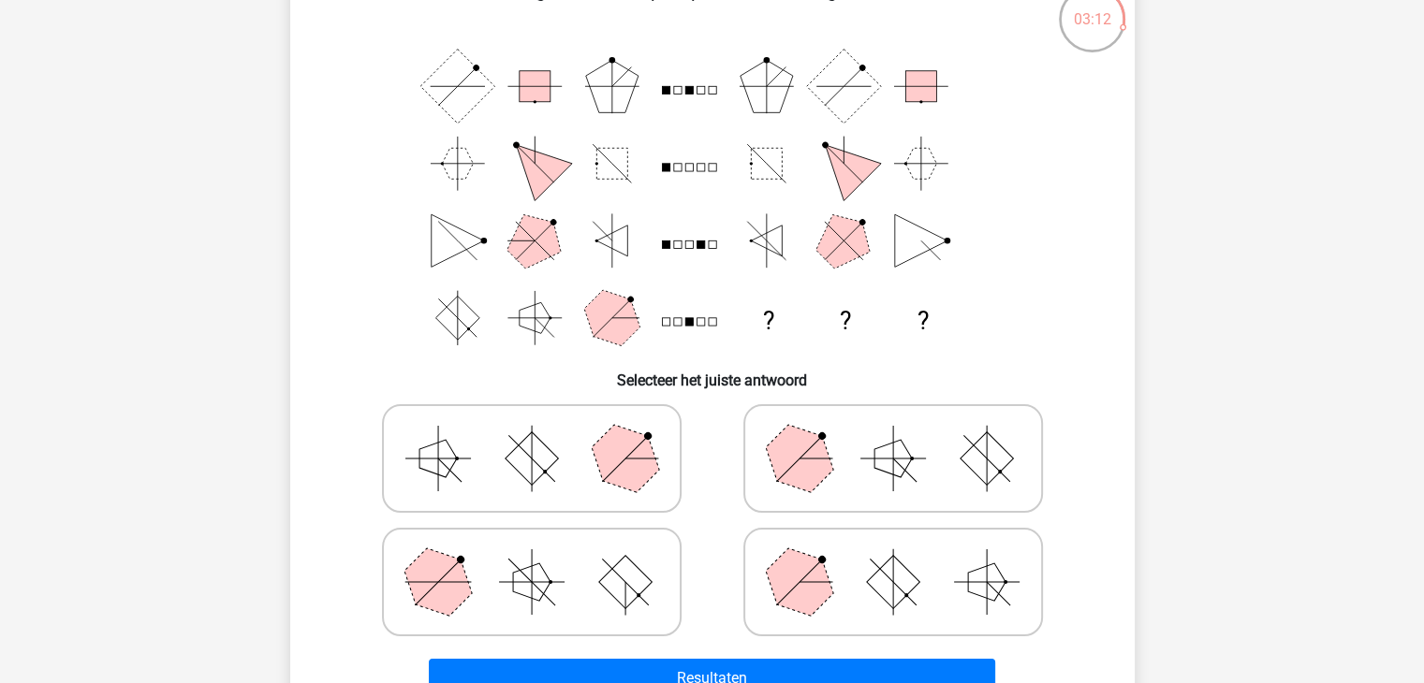
scroll to position [125, 0]
click at [882, 566] on rect at bounding box center [892, 581] width 53 height 53
click at [893, 558] on input "radio" at bounding box center [899, 552] width 12 height 12
radio input "true"
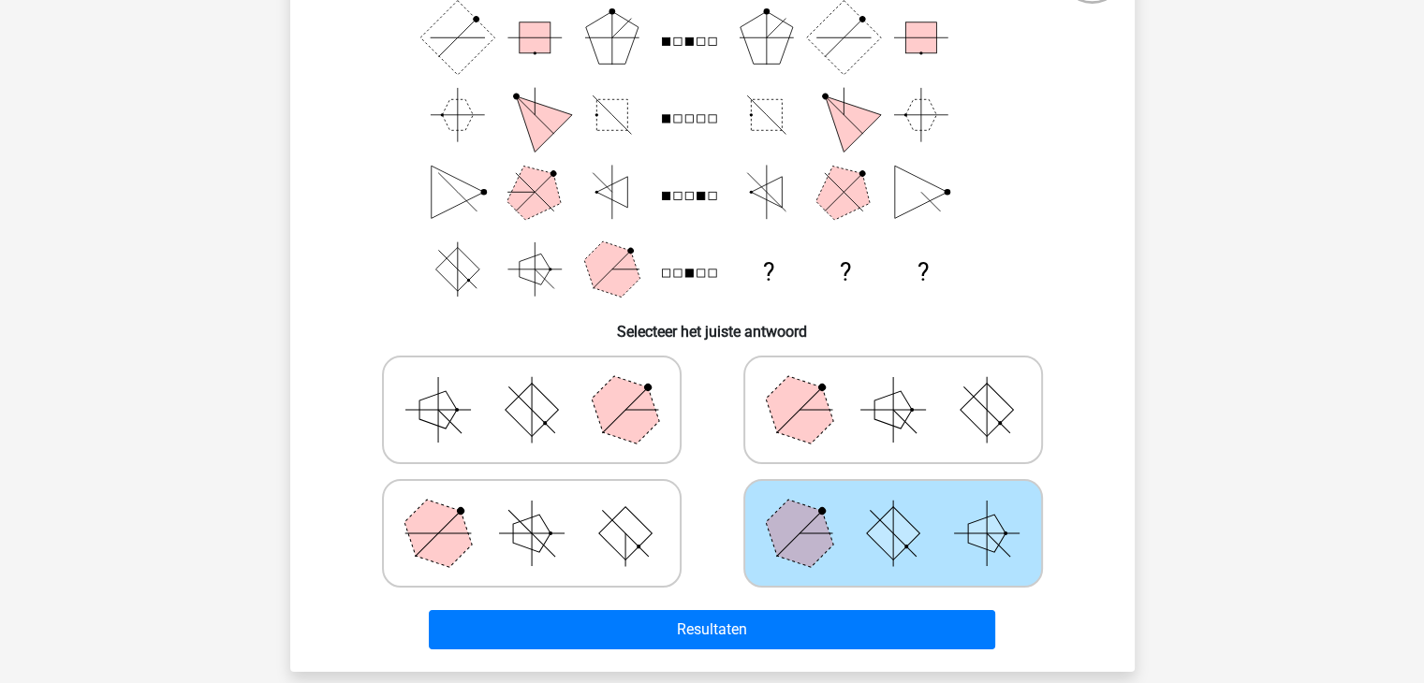
scroll to position [175, 0]
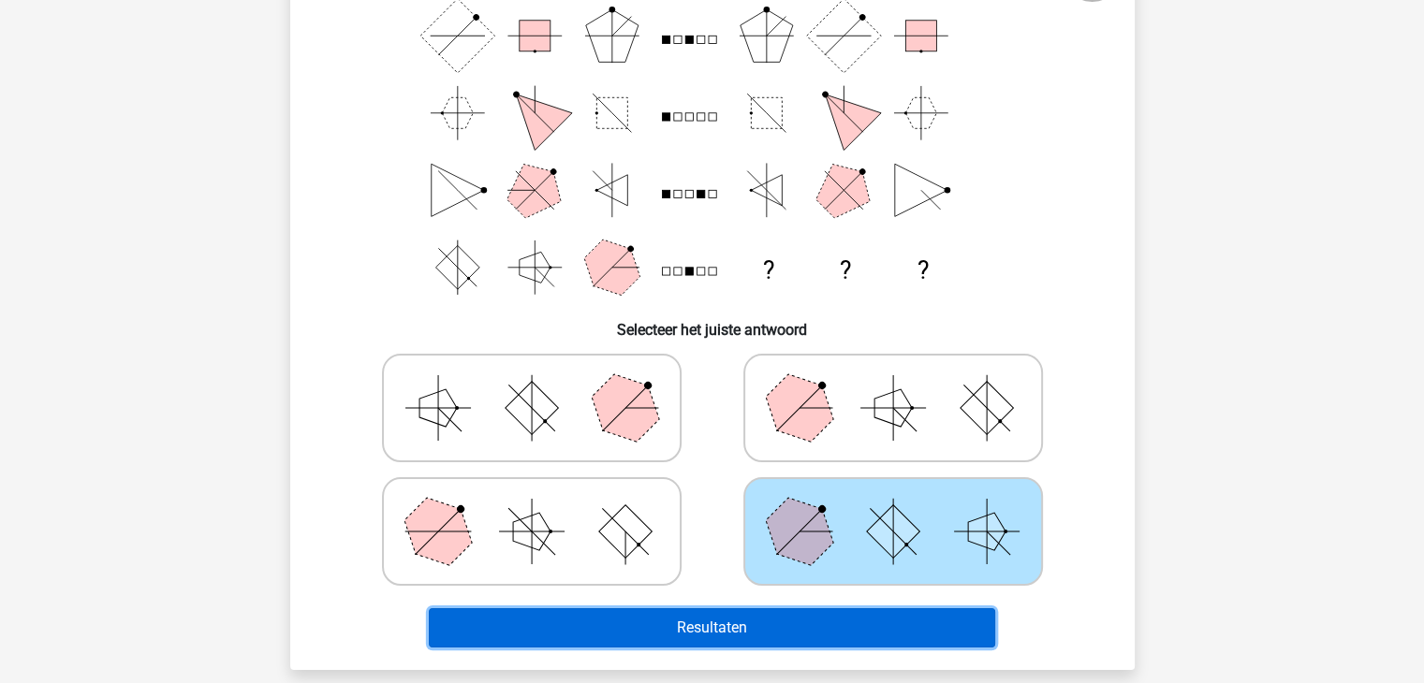
click at [902, 634] on button "Resultaten" at bounding box center [712, 627] width 566 height 39
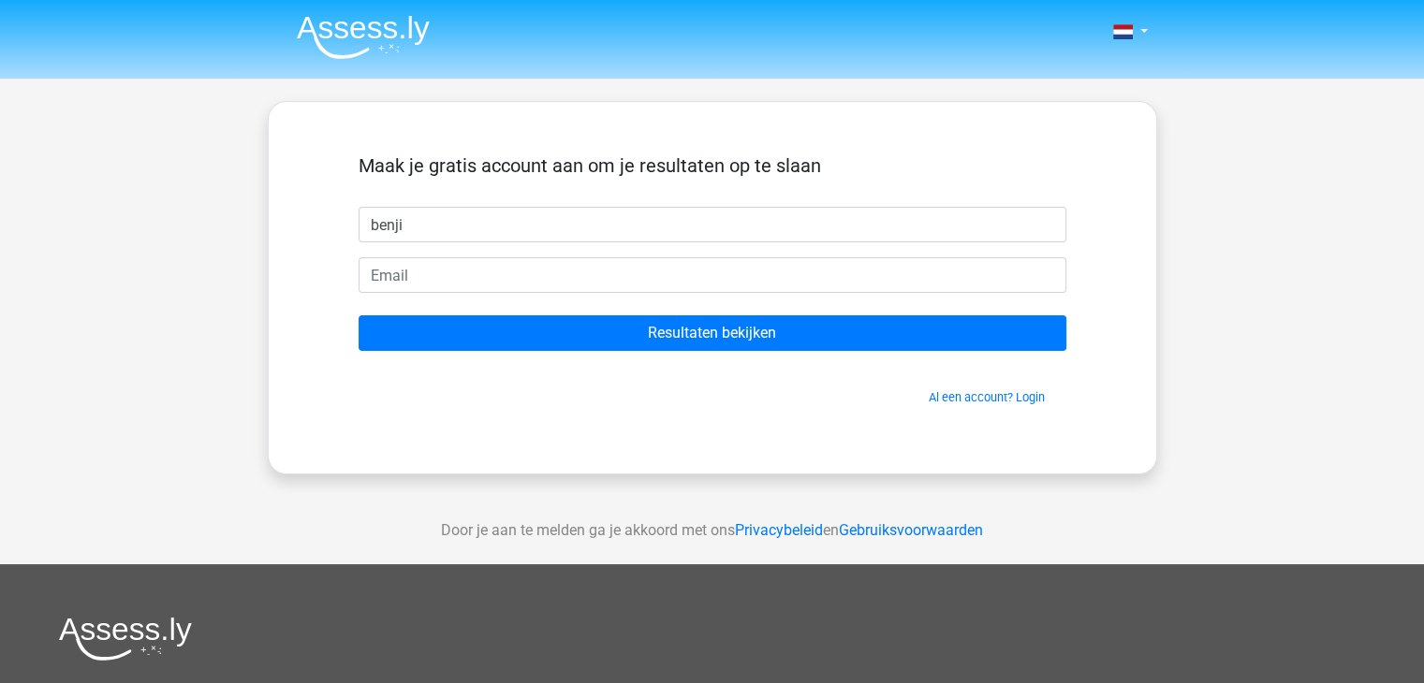
type input "benji"
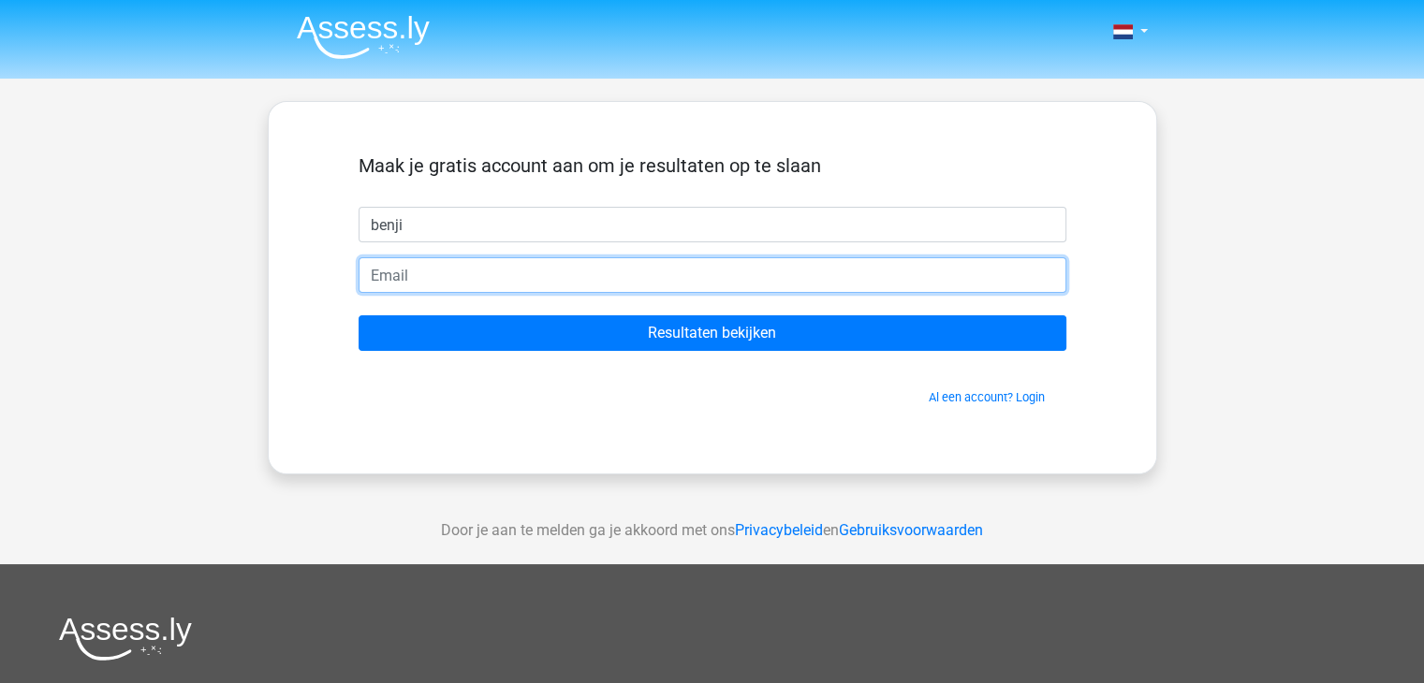
click at [631, 286] on input "email" at bounding box center [713, 275] width 708 height 36
type input "[PERSON_NAME][EMAIL_ADDRESS][DOMAIN_NAME]"
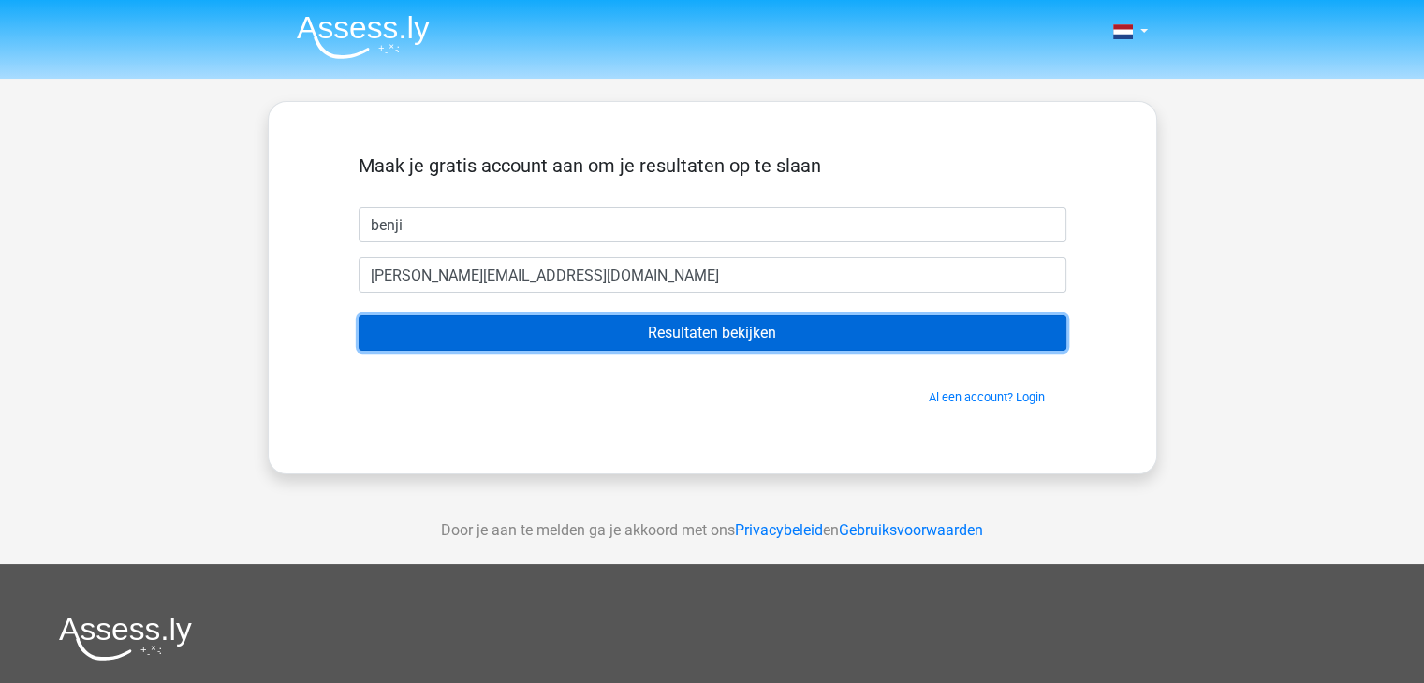
click at [594, 349] on input "Resultaten bekijken" at bounding box center [713, 333] width 708 height 36
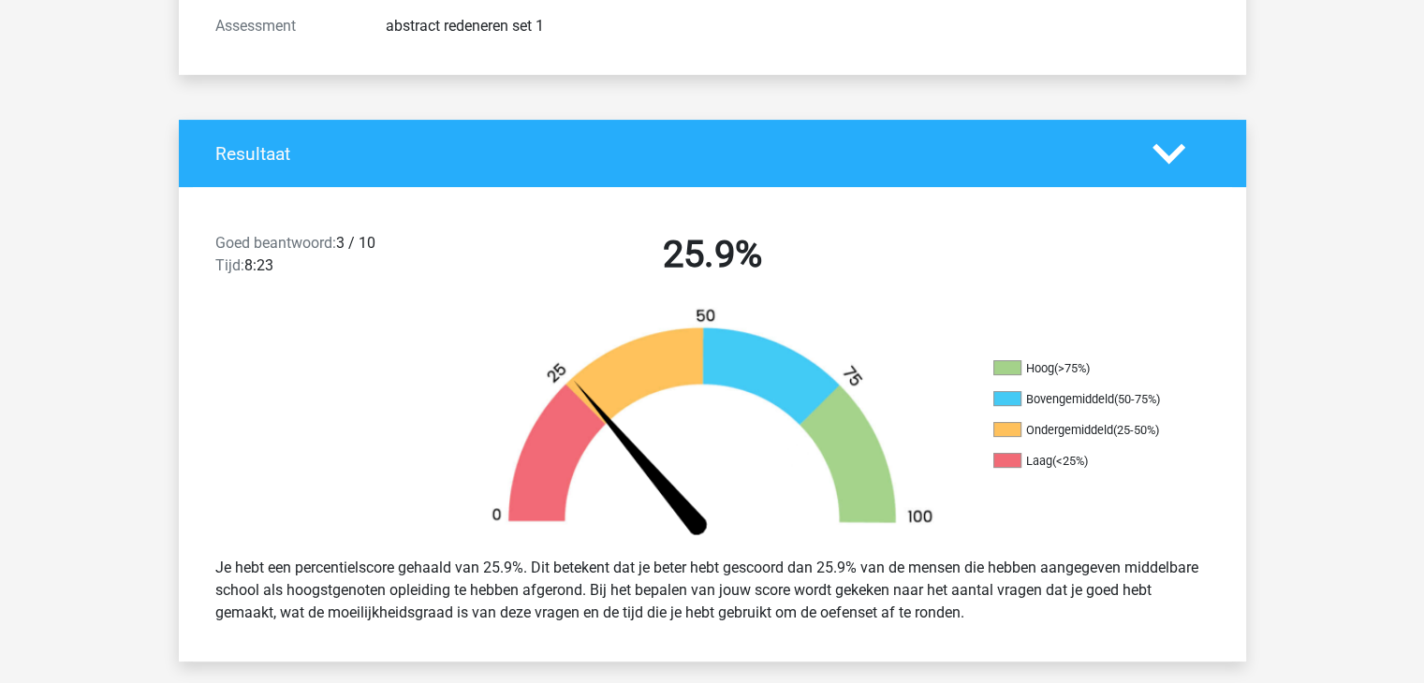
scroll to position [287, 0]
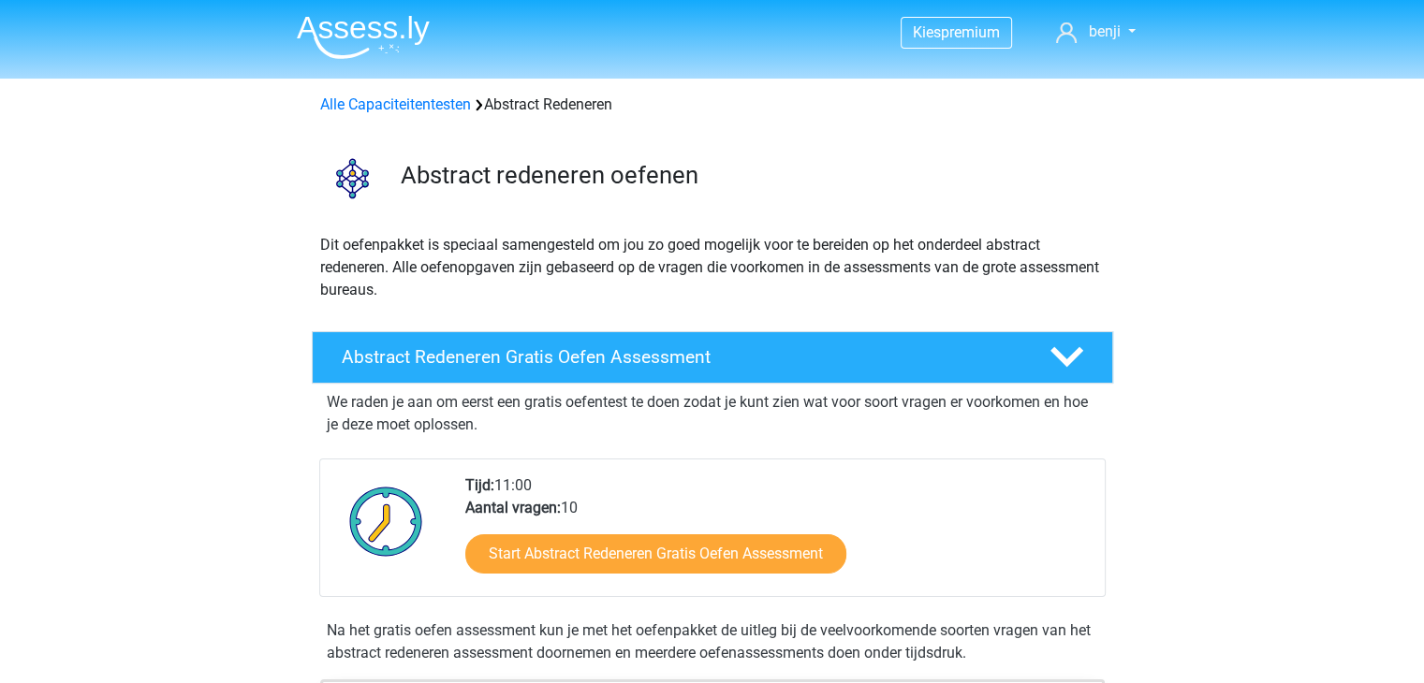
scroll to position [210, 0]
